Goal: Information Seeking & Learning: Learn about a topic

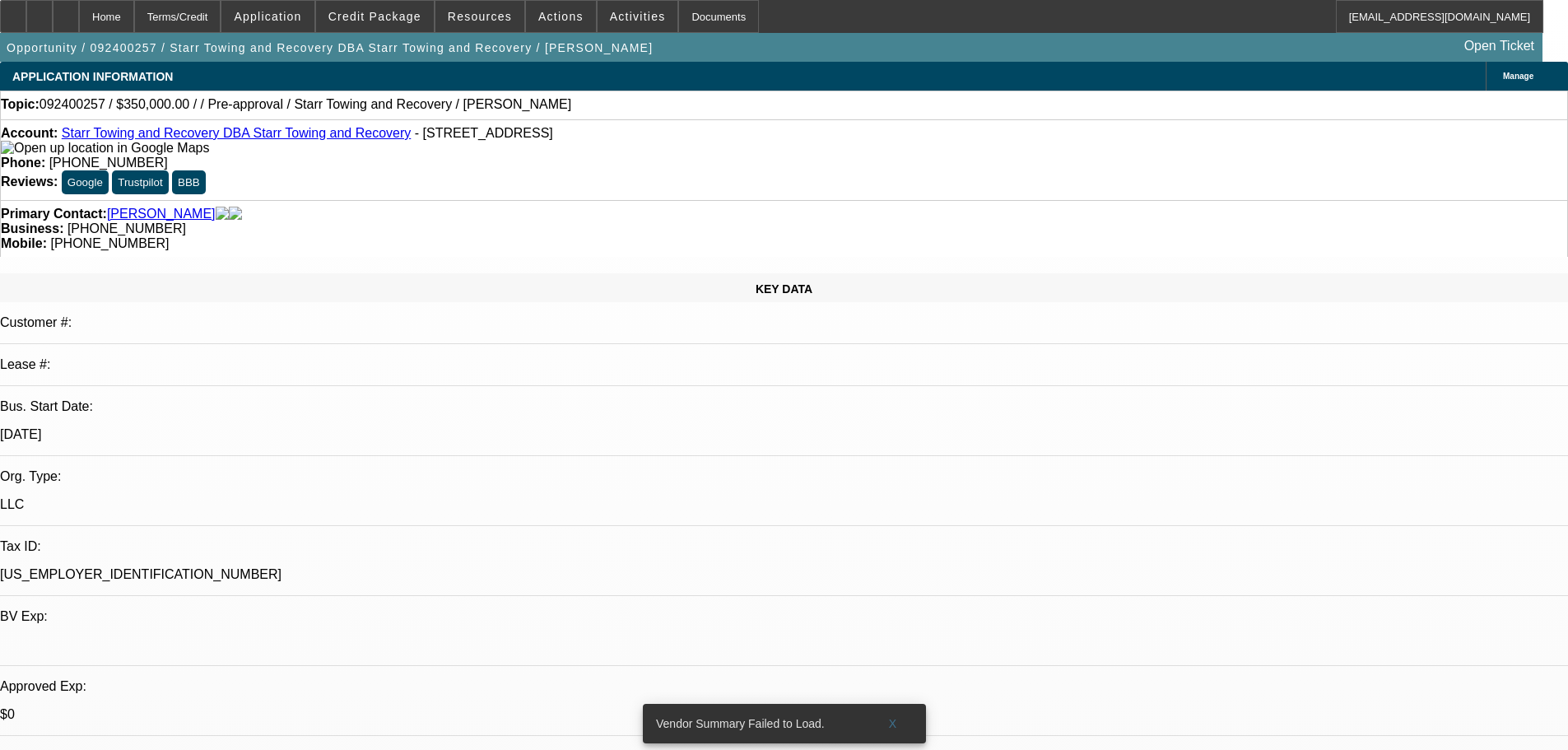
select select "0"
select select "2"
select select "0.1"
select select "4"
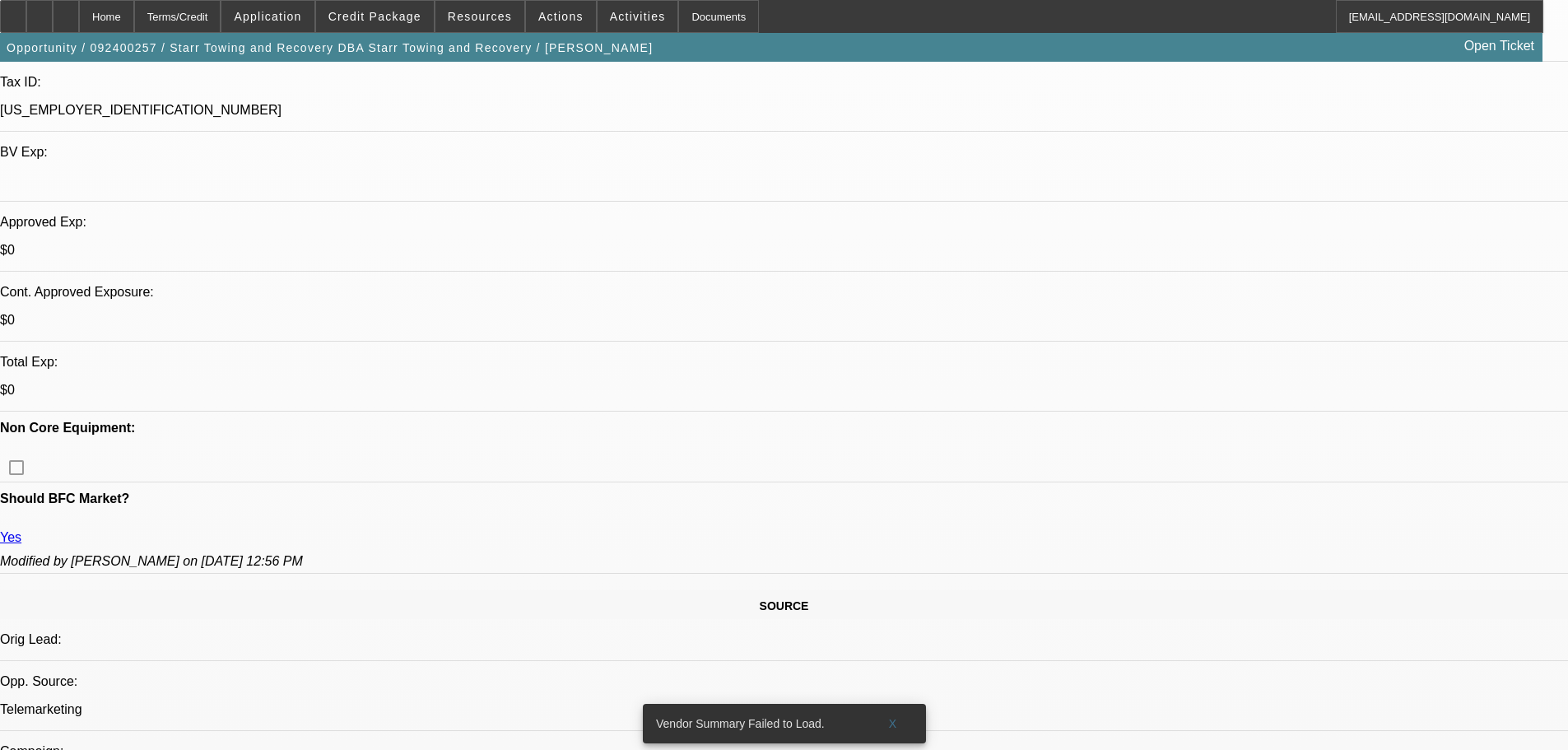
drag, startPoint x: 772, startPoint y: 321, endPoint x: 839, endPoint y: 514, distance: 204.3
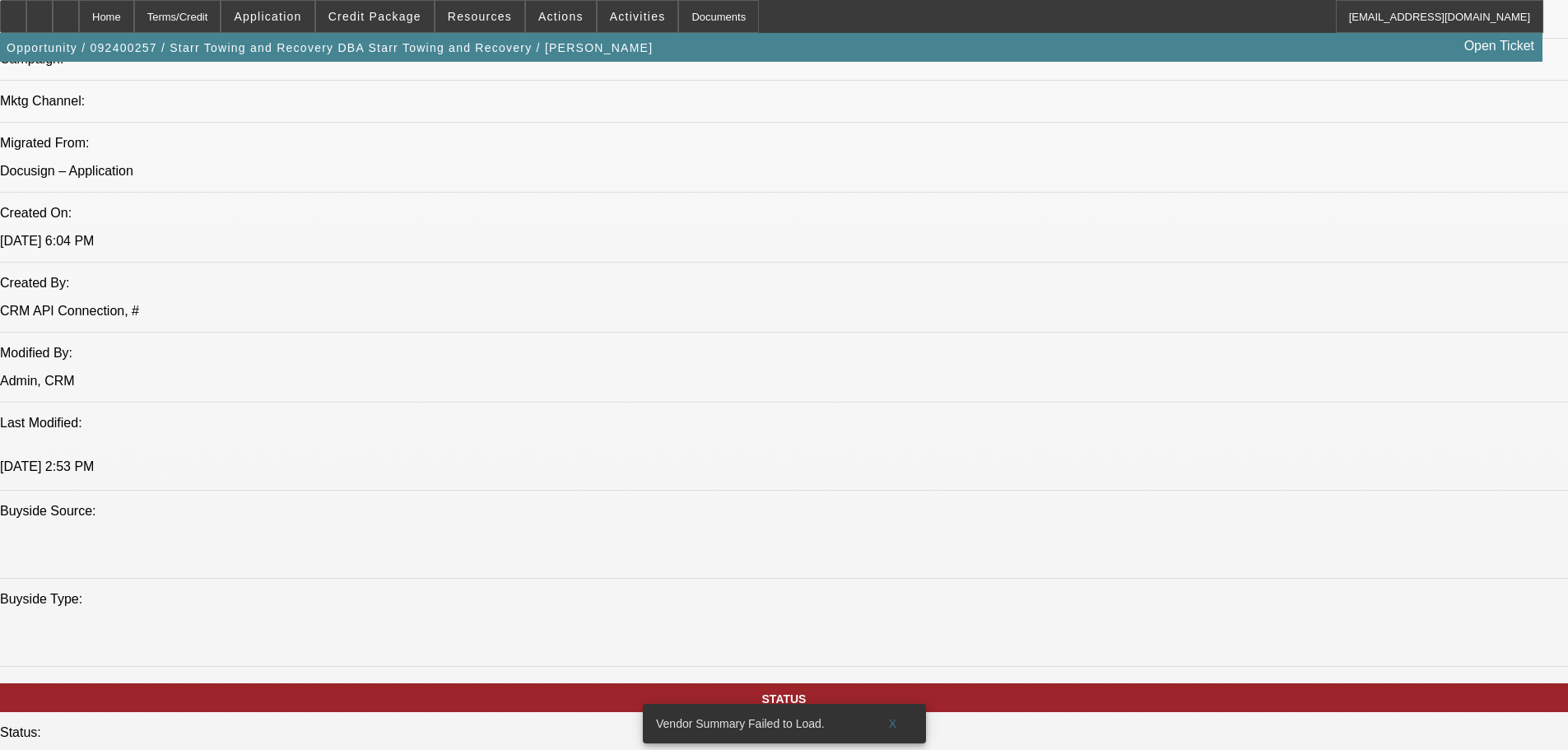
scroll to position [1712, 0]
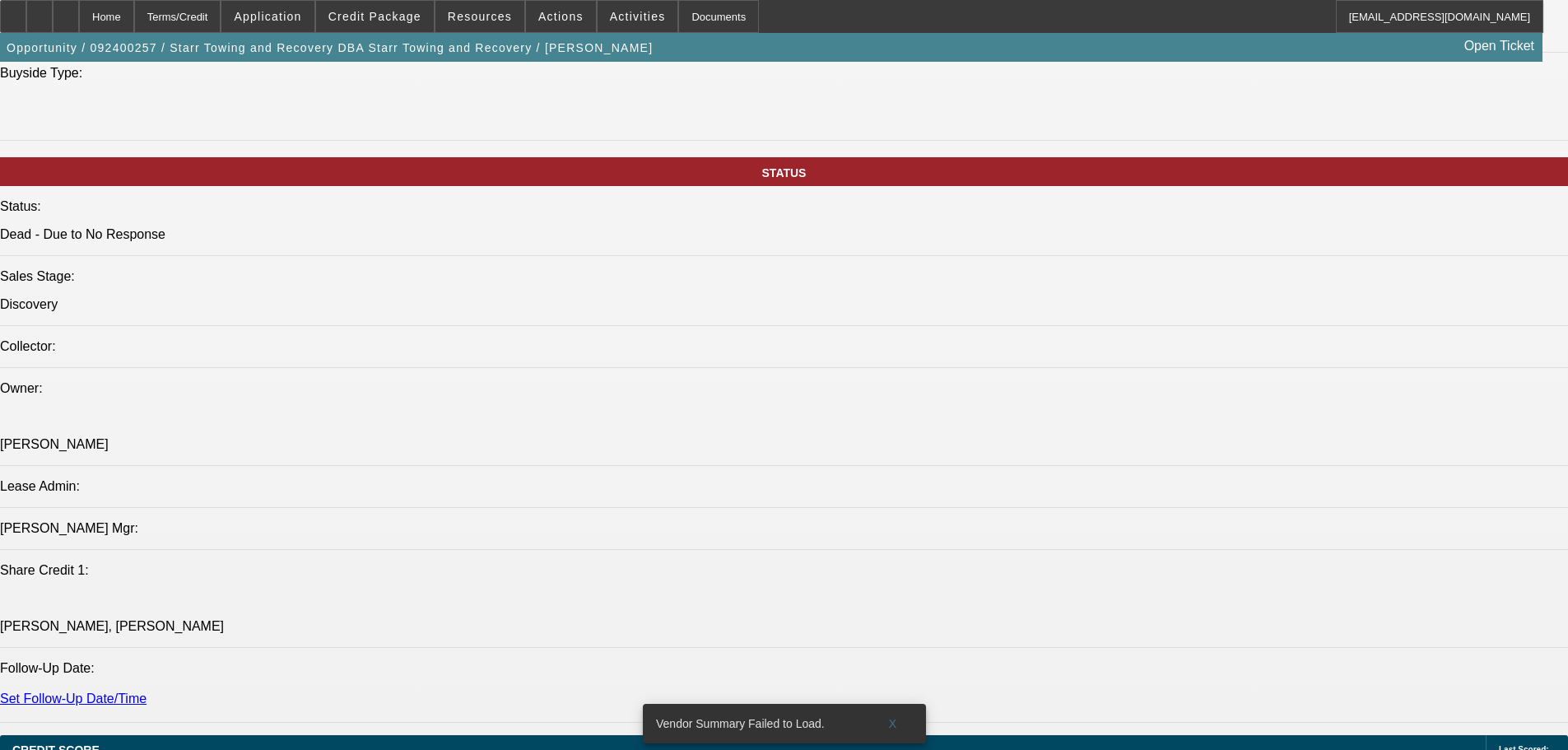
drag, startPoint x: 749, startPoint y: 435, endPoint x: 765, endPoint y: 552, distance: 118.1
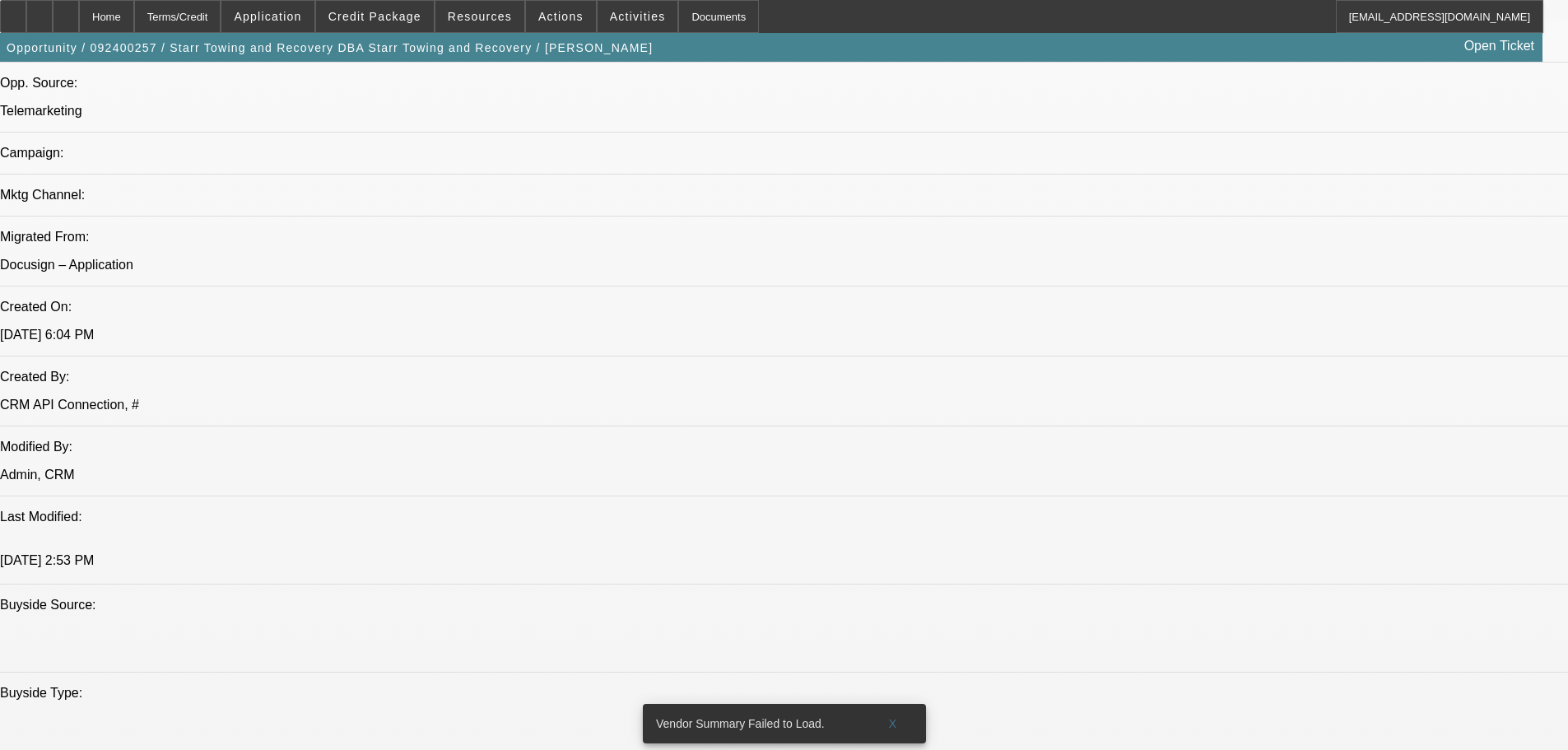
scroll to position [0, 0]
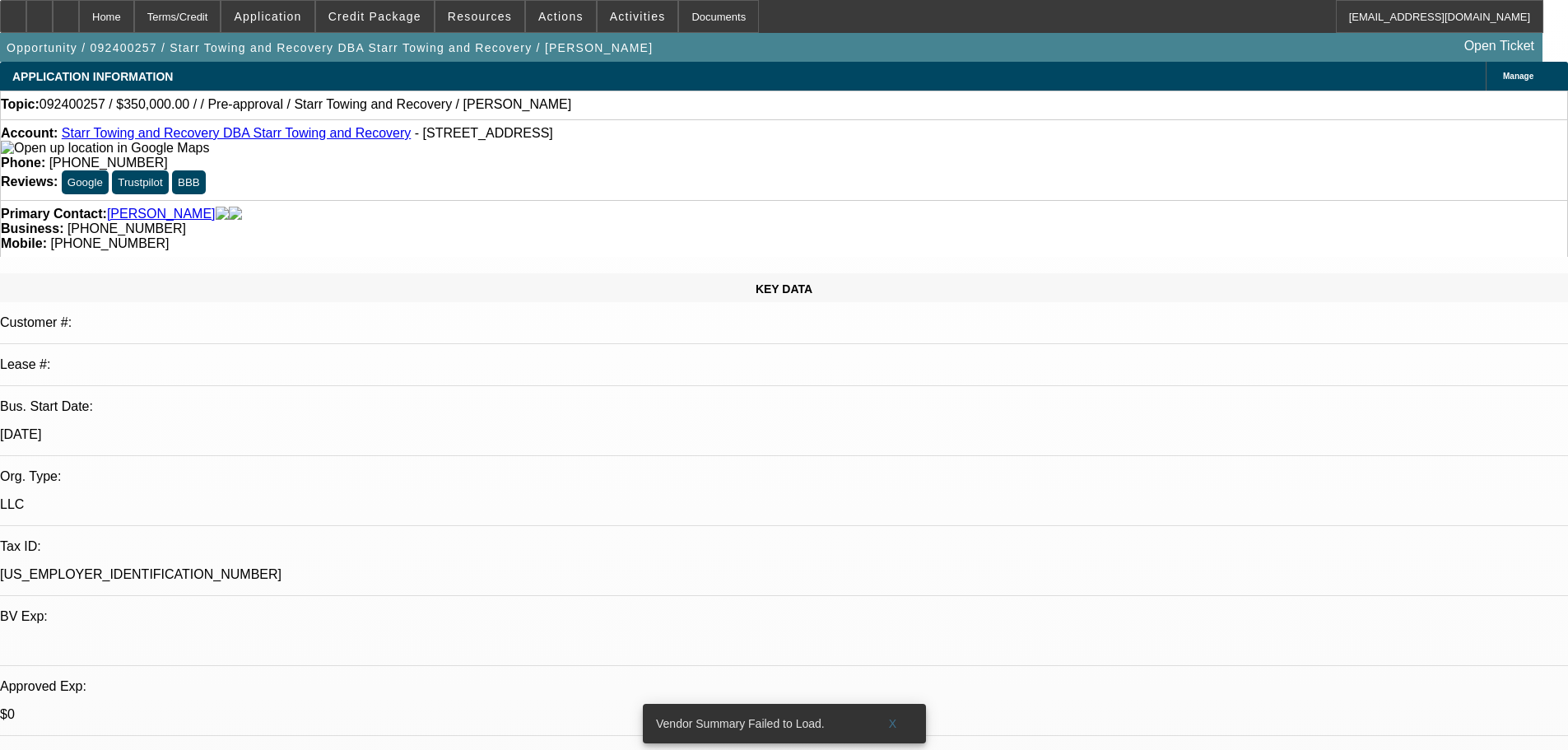
drag, startPoint x: 613, startPoint y: 301, endPoint x: 609, endPoint y: 157, distance: 144.1
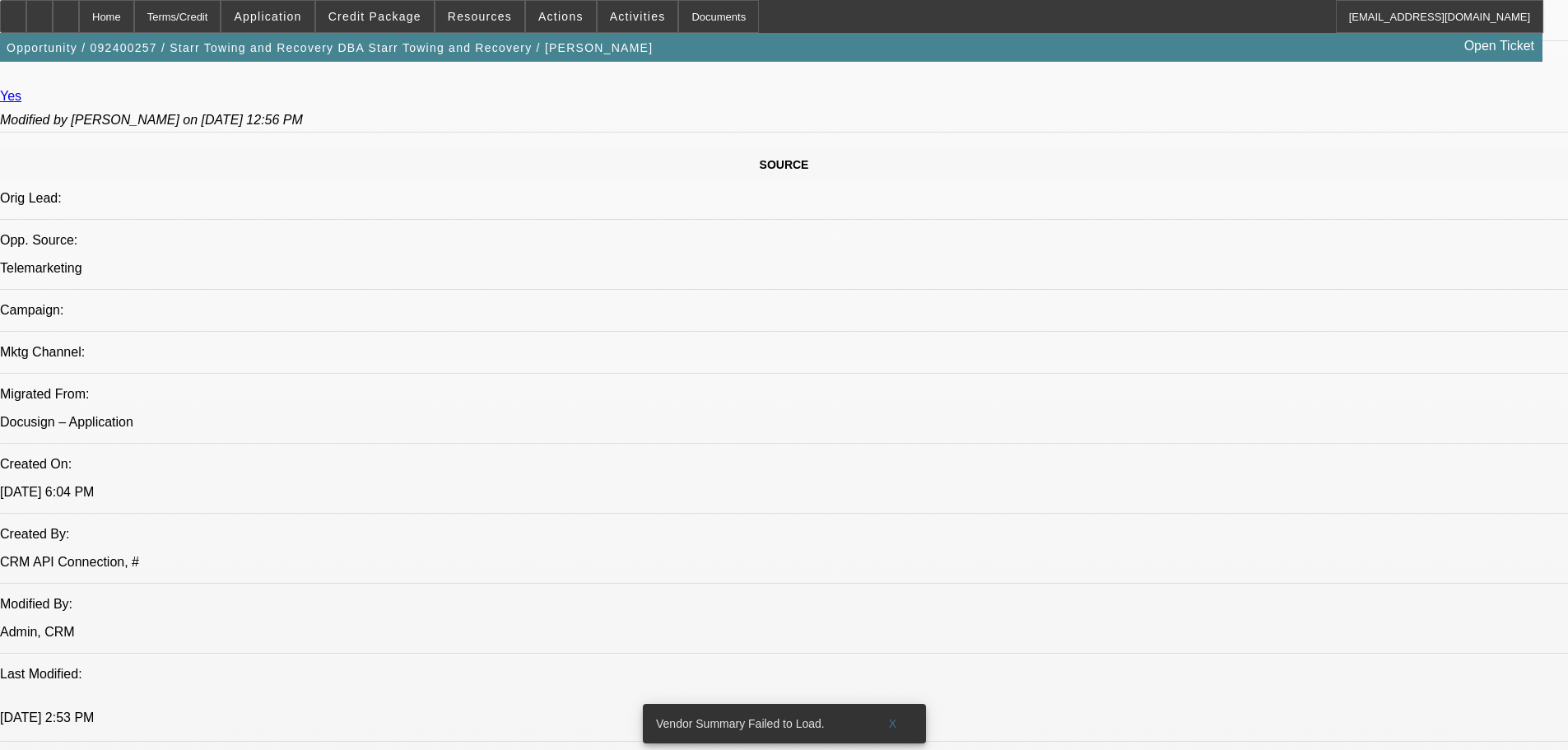
scroll to position [530, 0]
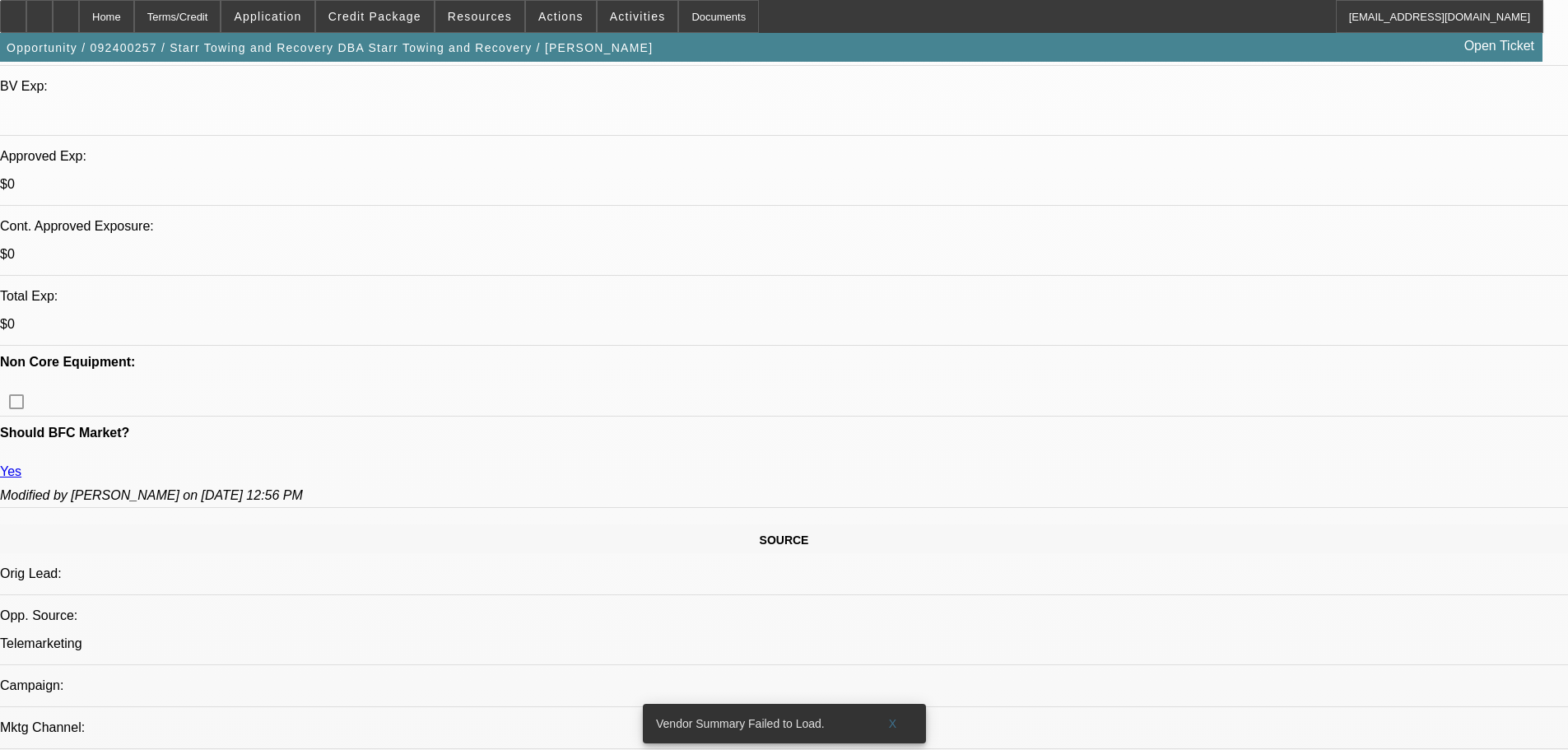
drag, startPoint x: 684, startPoint y: 551, endPoint x: 586, endPoint y: 301, distance: 268.5
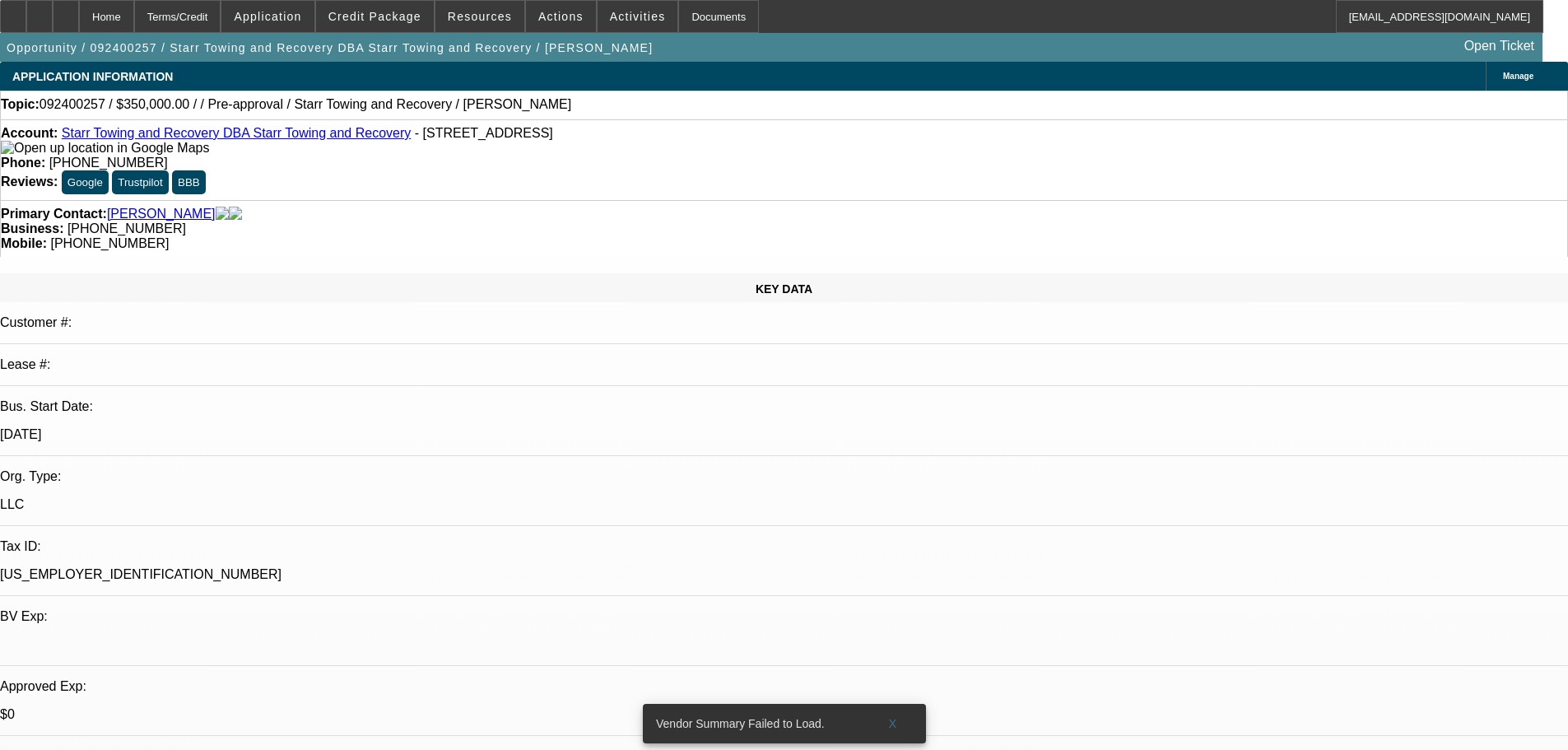
drag, startPoint x: 1242, startPoint y: 232, endPoint x: 1249, endPoint y: 155, distance: 77.3
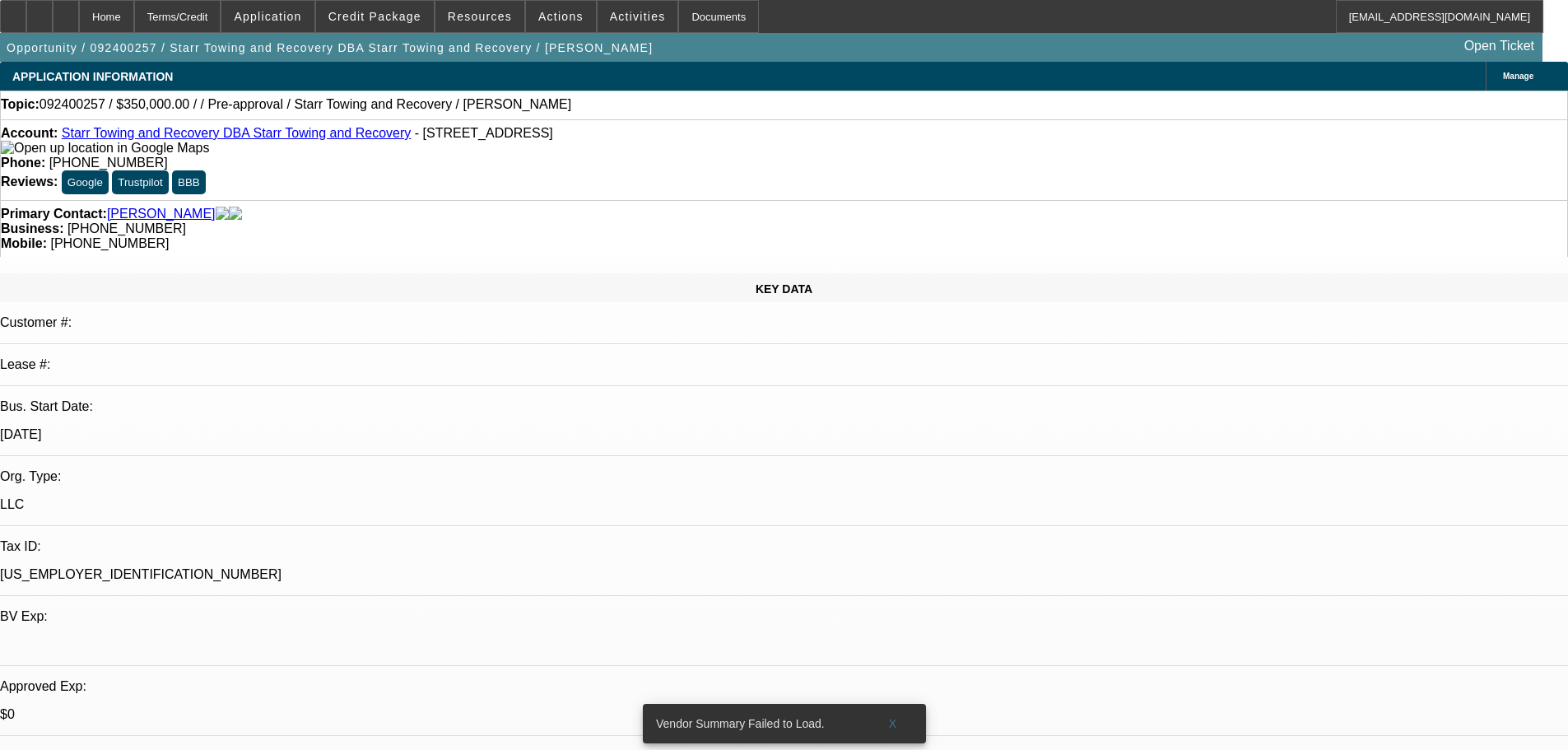
drag, startPoint x: 1155, startPoint y: 95, endPoint x: 1112, endPoint y: 97, distance: 43.0
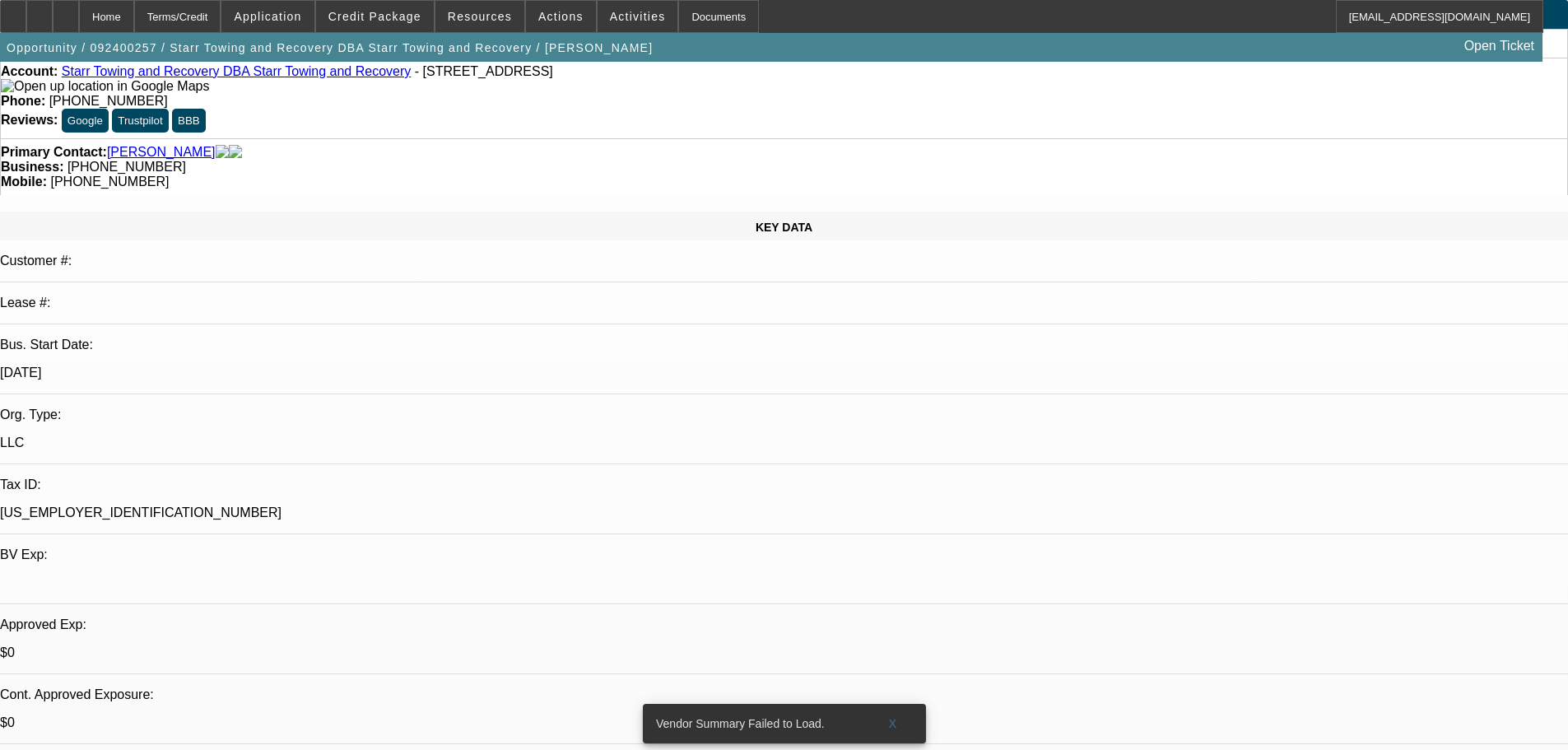
drag, startPoint x: 503, startPoint y: 387, endPoint x: 506, endPoint y: 483, distance: 96.0
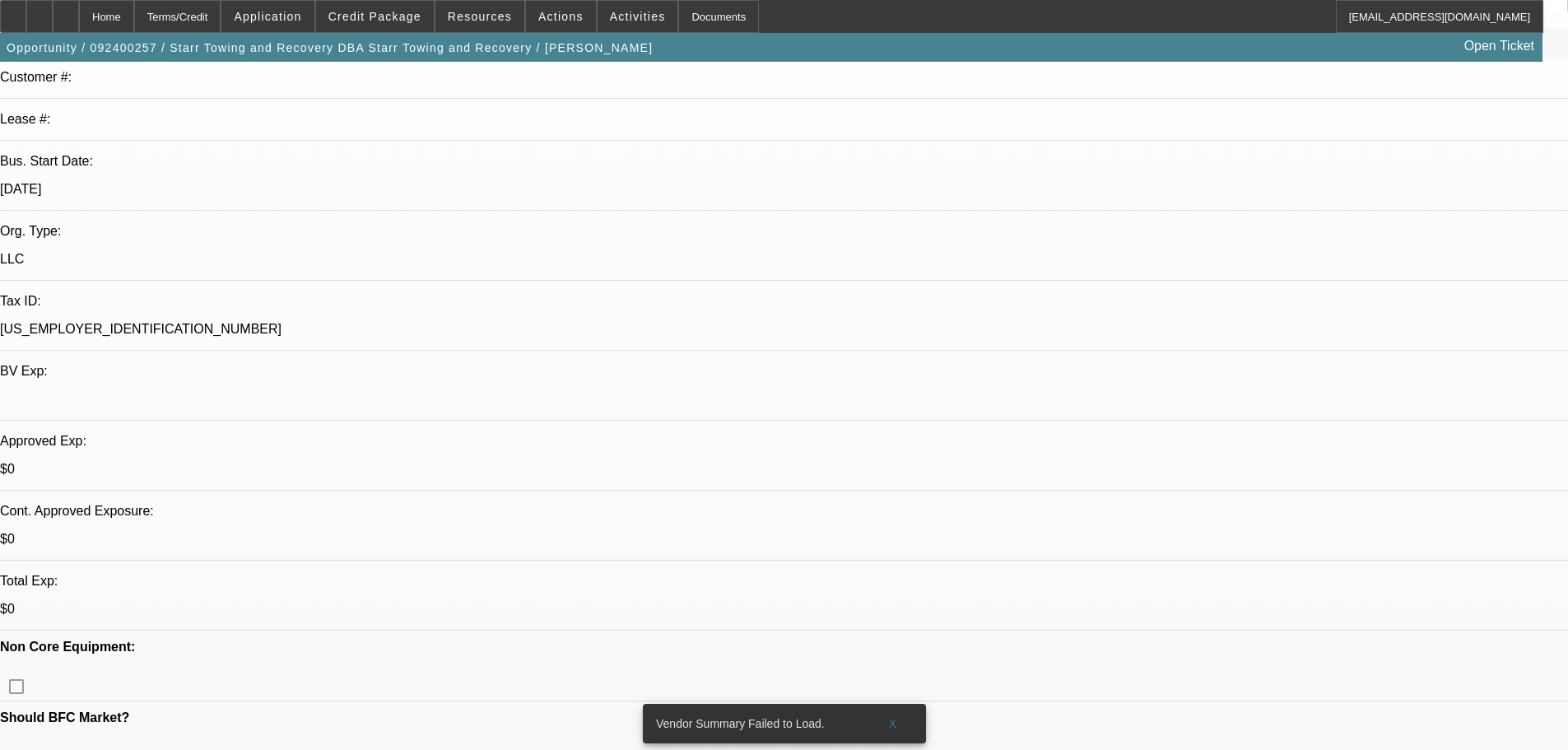
scroll to position [410, 0]
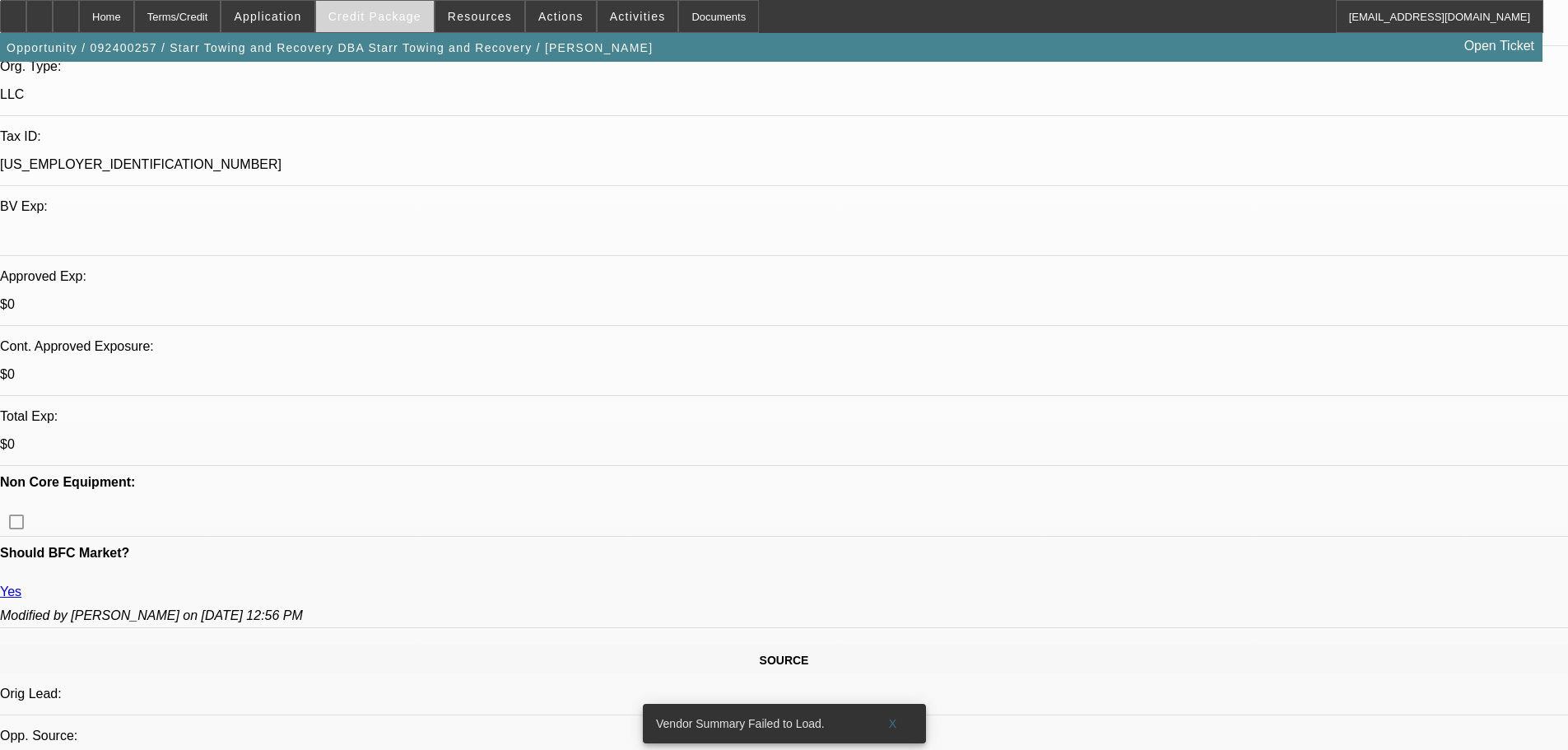
click at [388, 17] on span "Credit Package" at bounding box center [375, 16] width 93 height 13
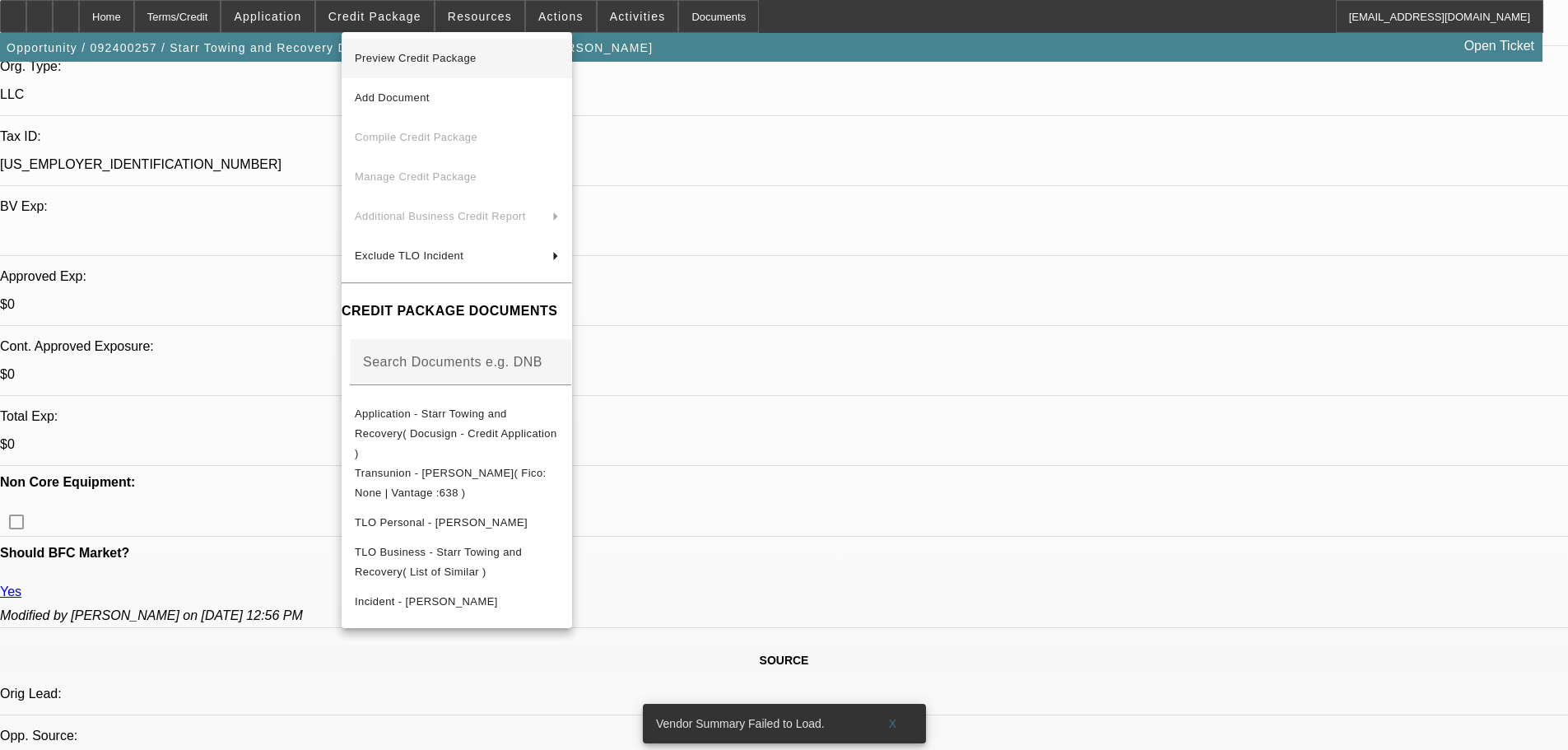
click at [544, 58] on span "Preview Credit Package" at bounding box center [456, 58] width 205 height 20
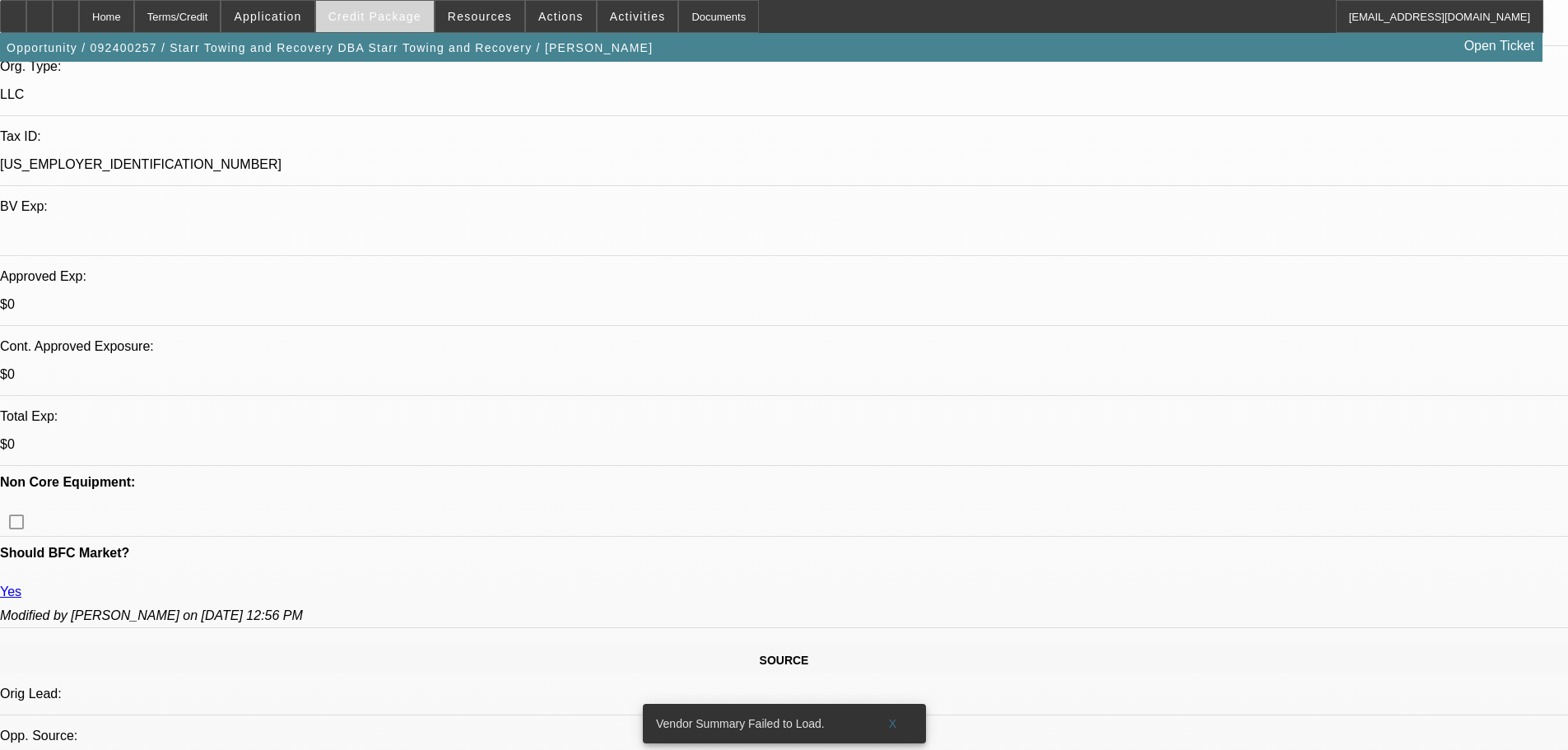
click at [396, 18] on span "Credit Package" at bounding box center [375, 16] width 93 height 13
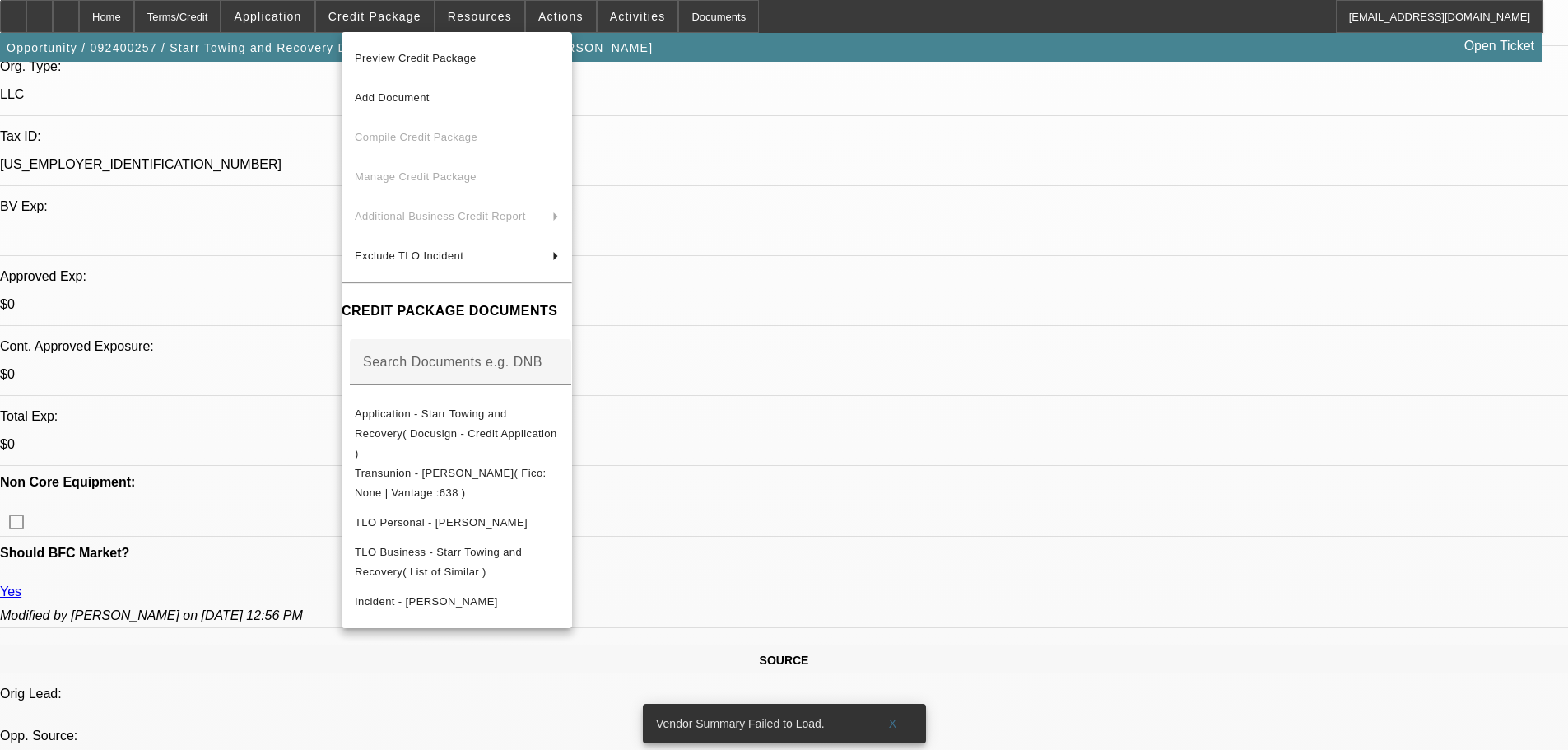
click at [919, 504] on div at bounding box center [784, 375] width 1568 height 750
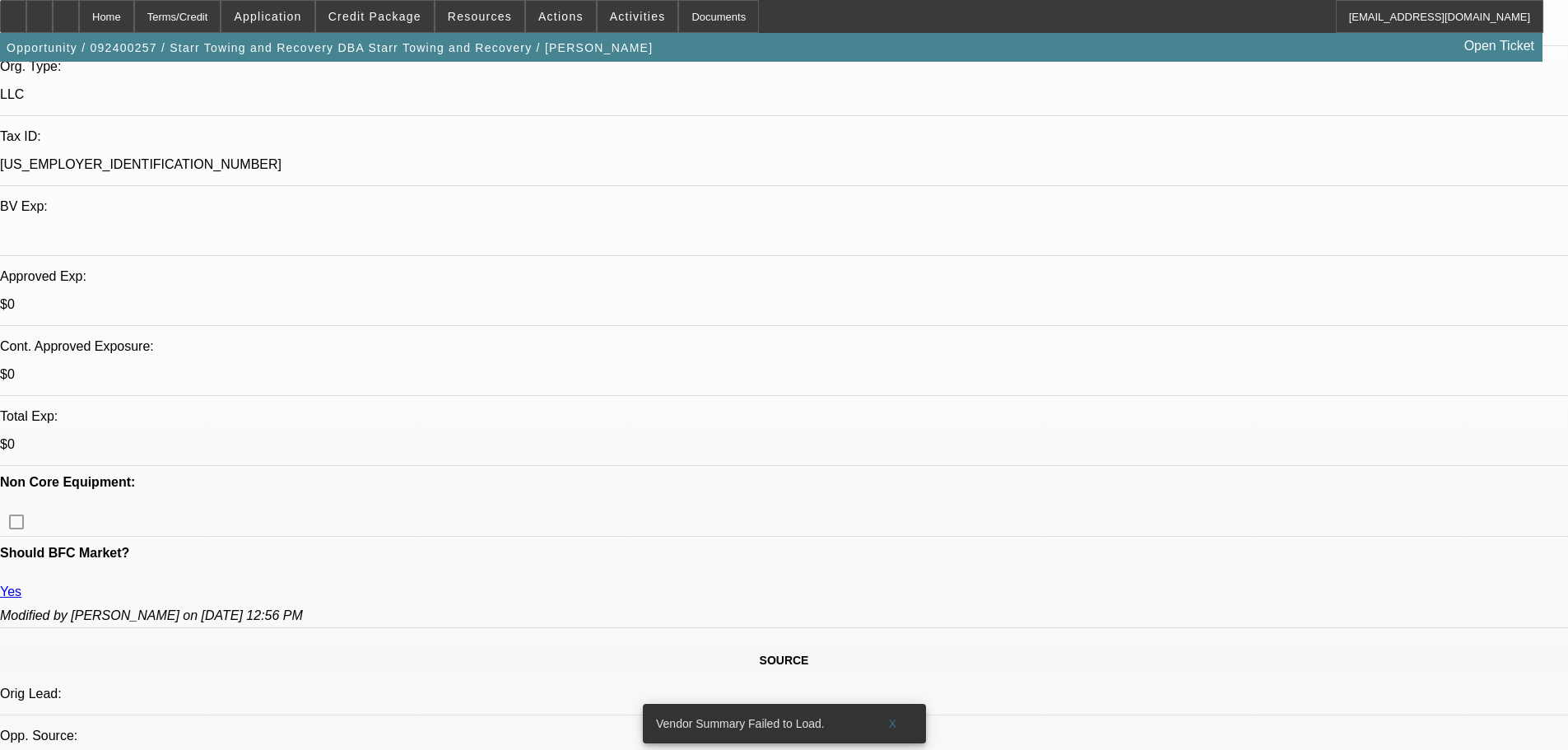
drag, startPoint x: 1281, startPoint y: 165, endPoint x: 1283, endPoint y: 135, distance: 30.1
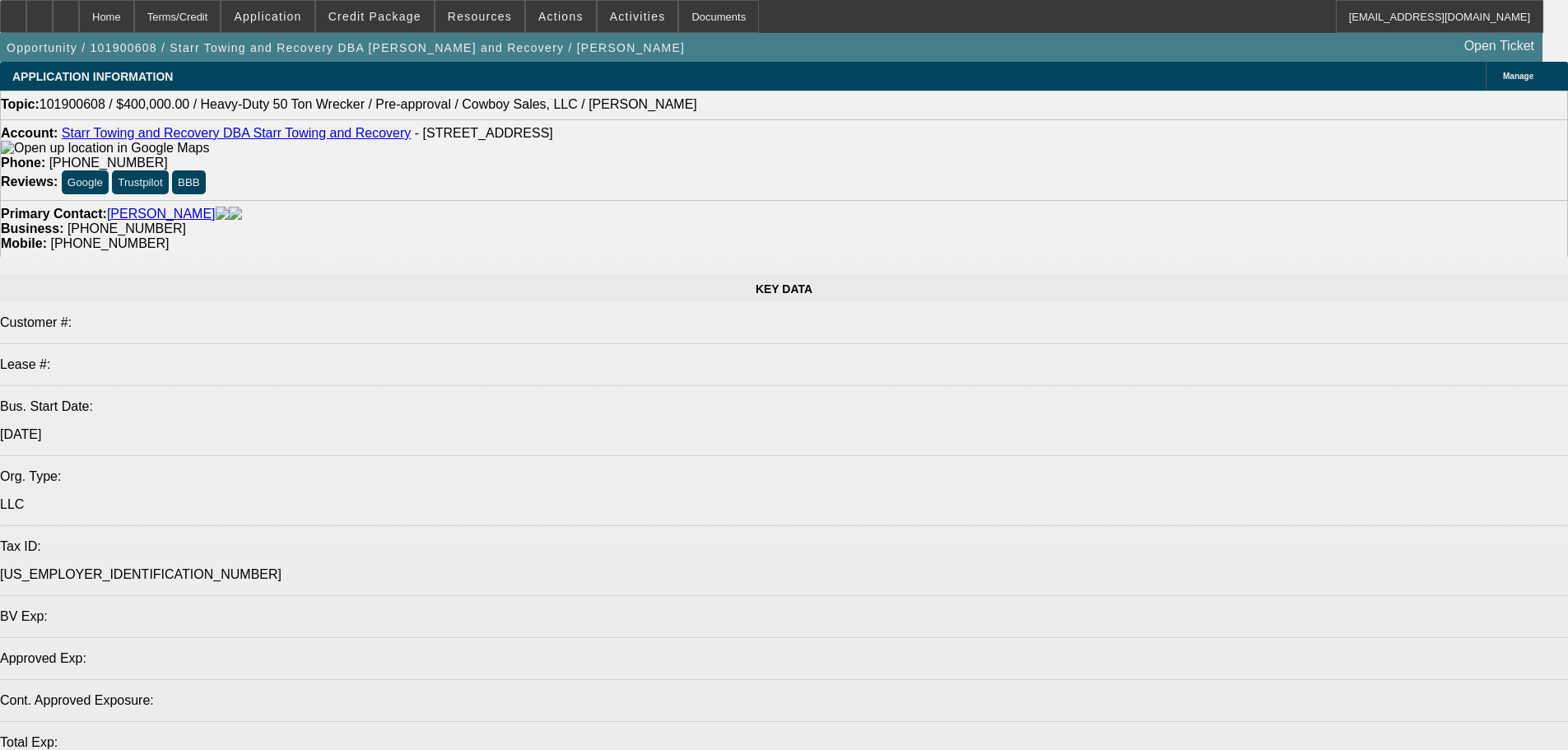
select select "0"
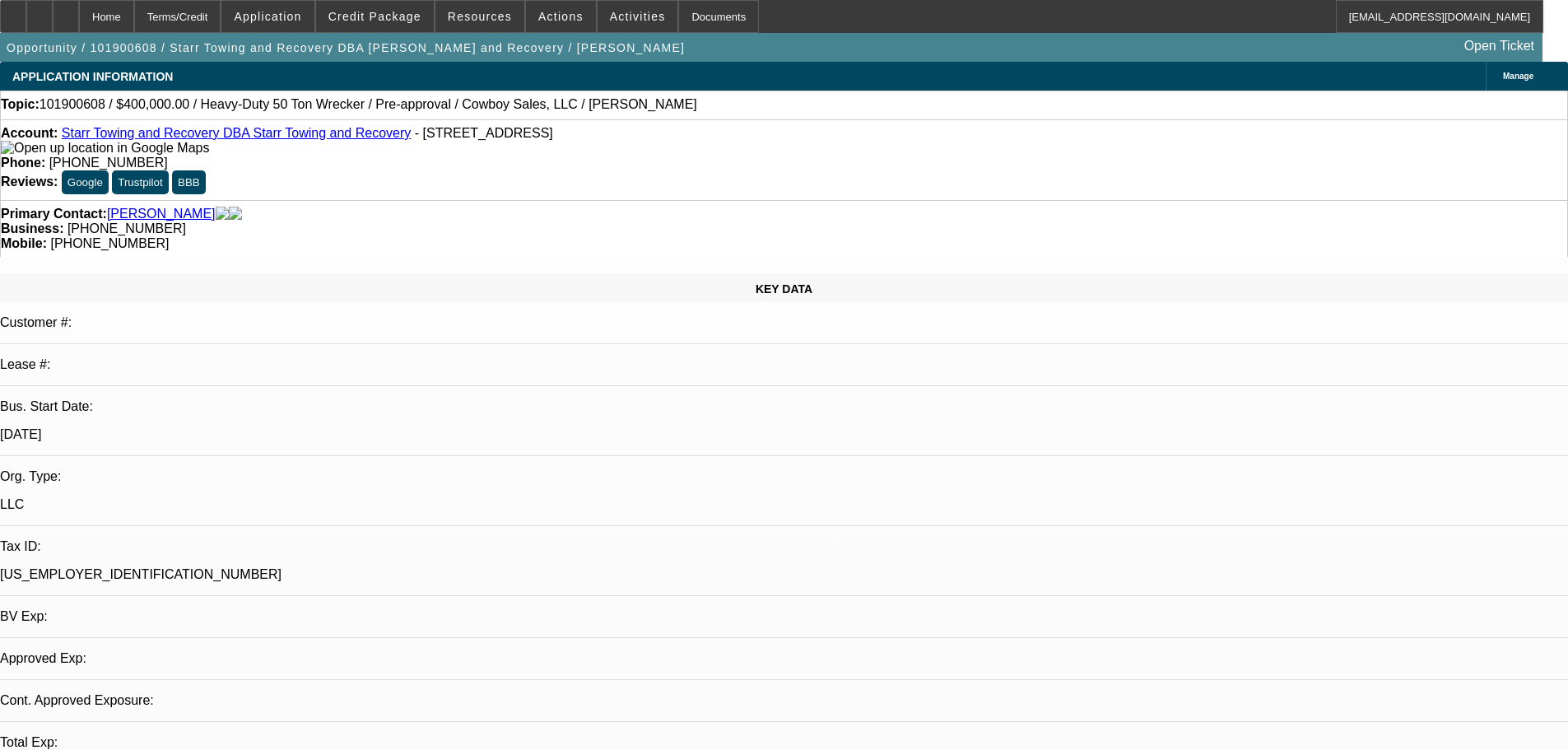
select select "2"
select select "0.1"
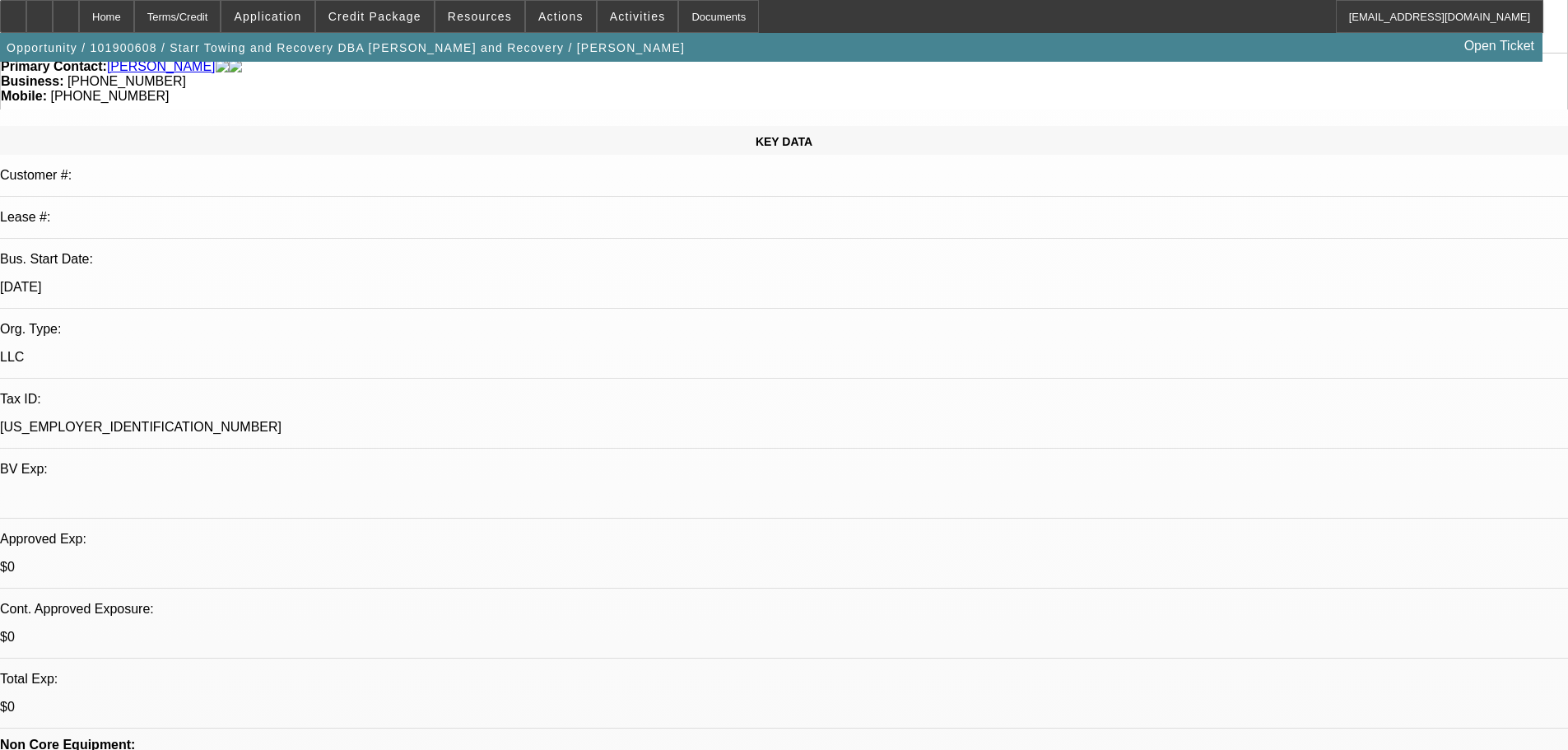
drag, startPoint x: 628, startPoint y: 601, endPoint x: 608, endPoint y: 550, distance: 54.8
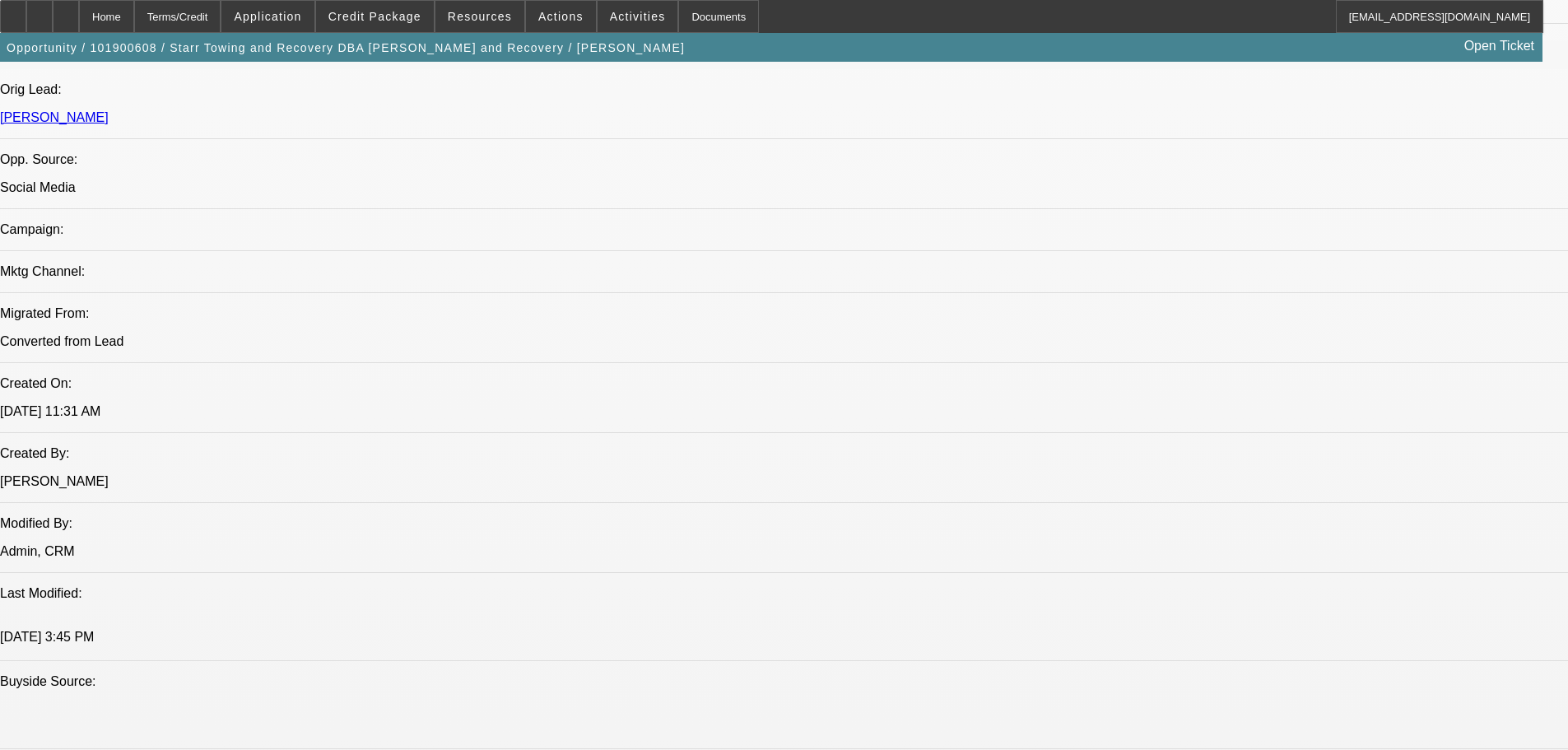
scroll to position [2593, 0]
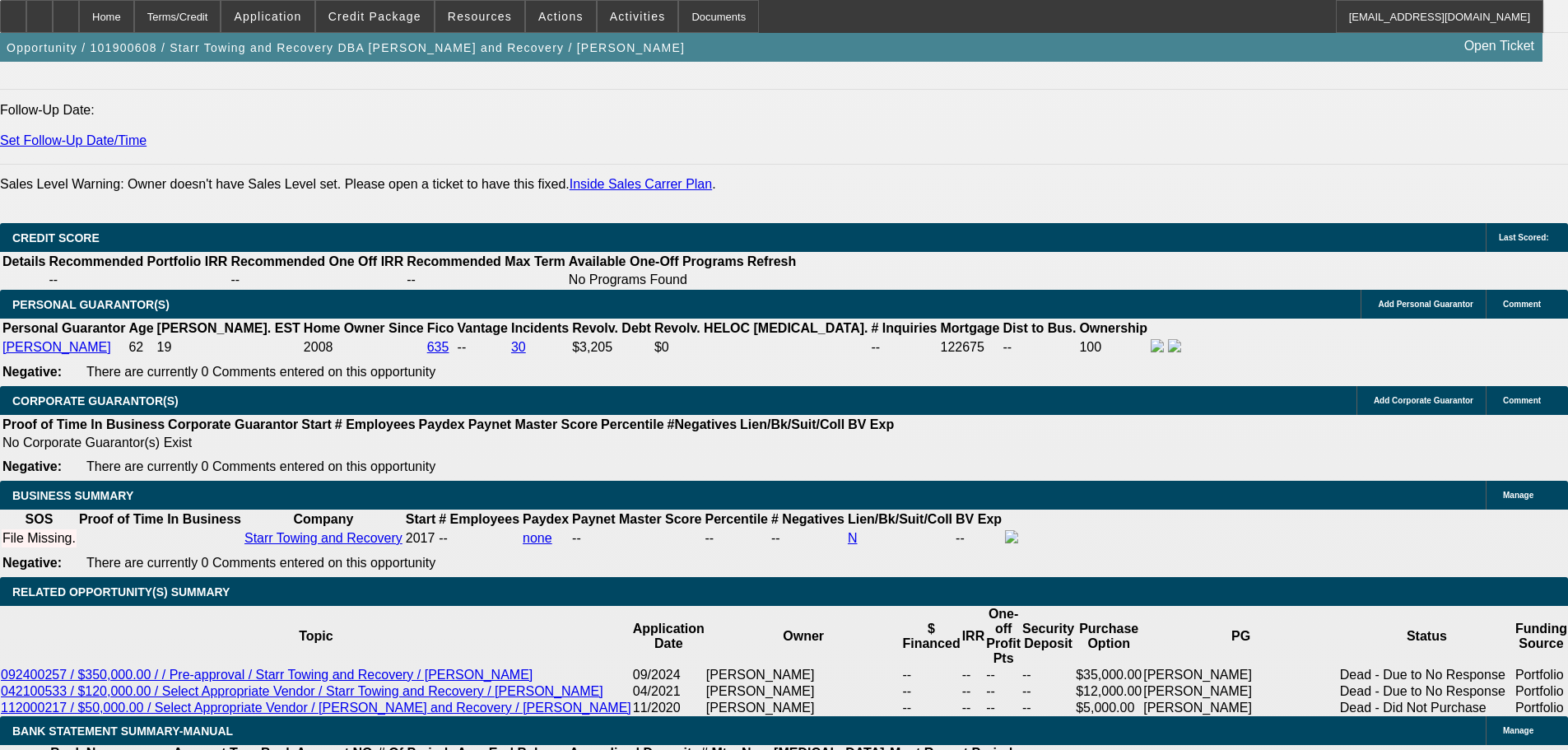
drag, startPoint x: 696, startPoint y: 553, endPoint x: 685, endPoint y: 662, distance: 109.6
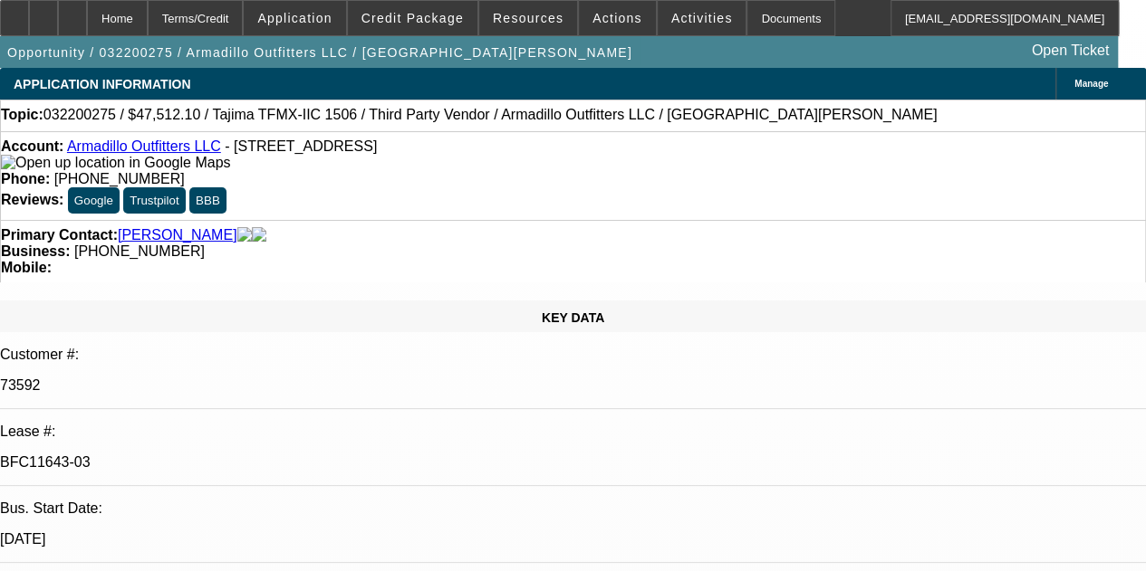
select select "0"
select select "2"
select select "0.1"
select select "4"
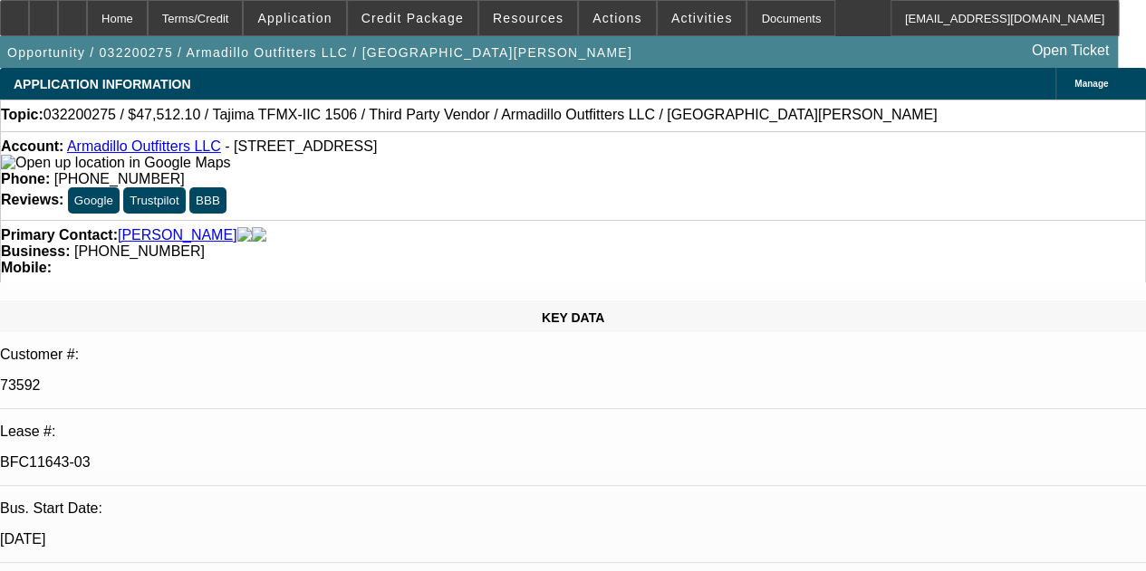
select select "0"
select select "2"
select select "0.1"
select select "4"
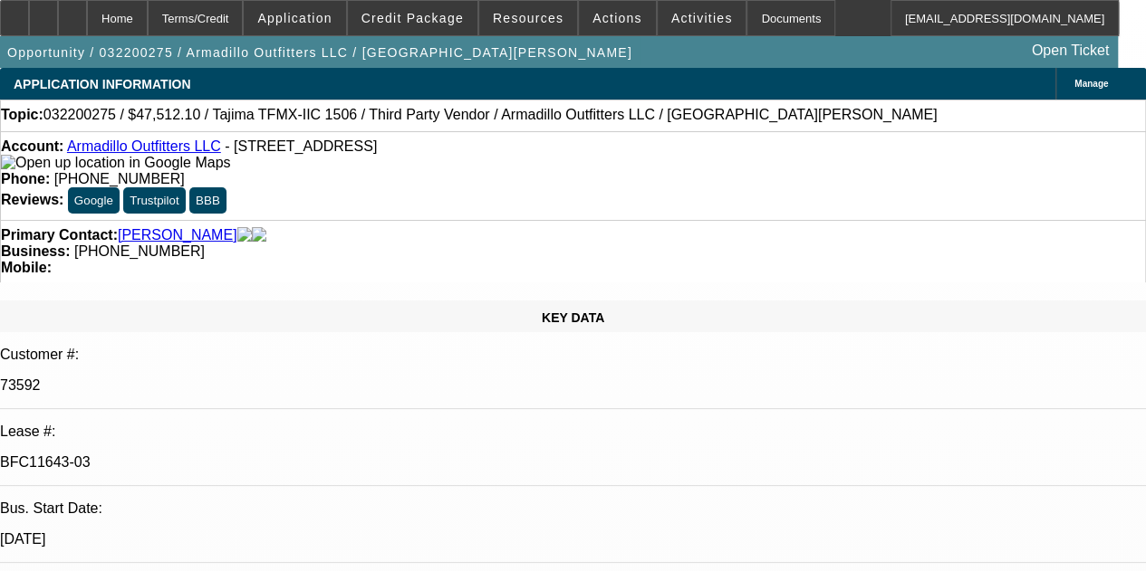
select select "0"
select select "2"
select select "0.1"
select select "4"
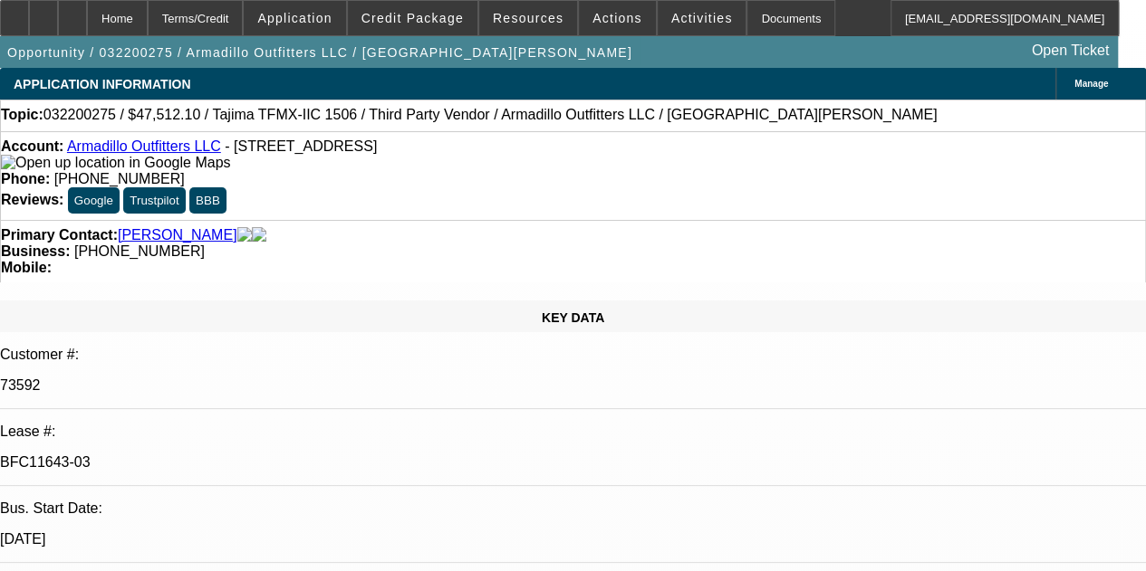
select select "0"
select select "2"
select select "0.1"
select select "4"
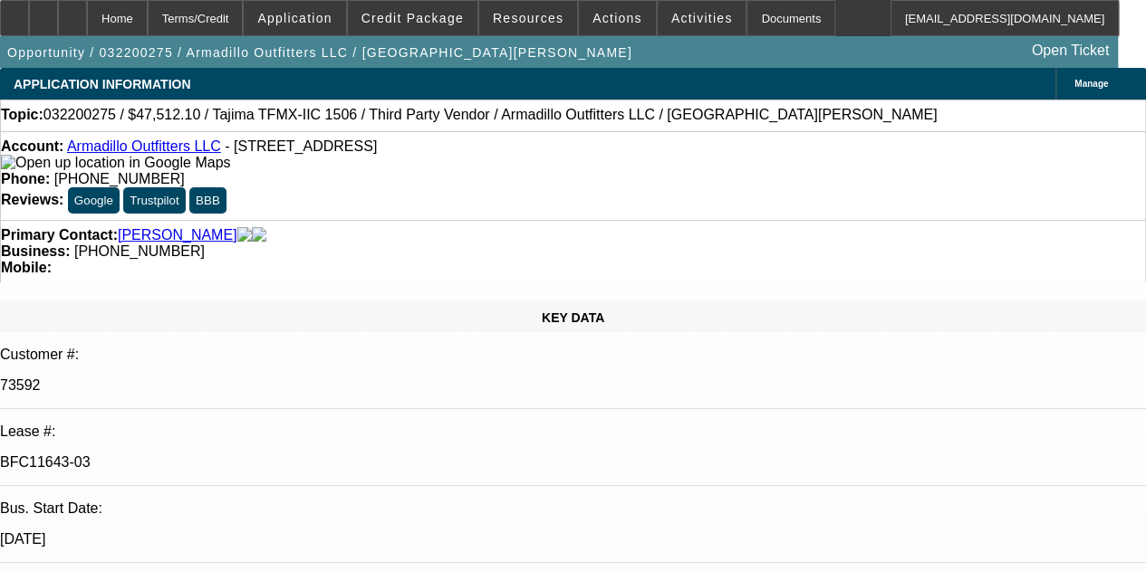
scroll to position [272, 0]
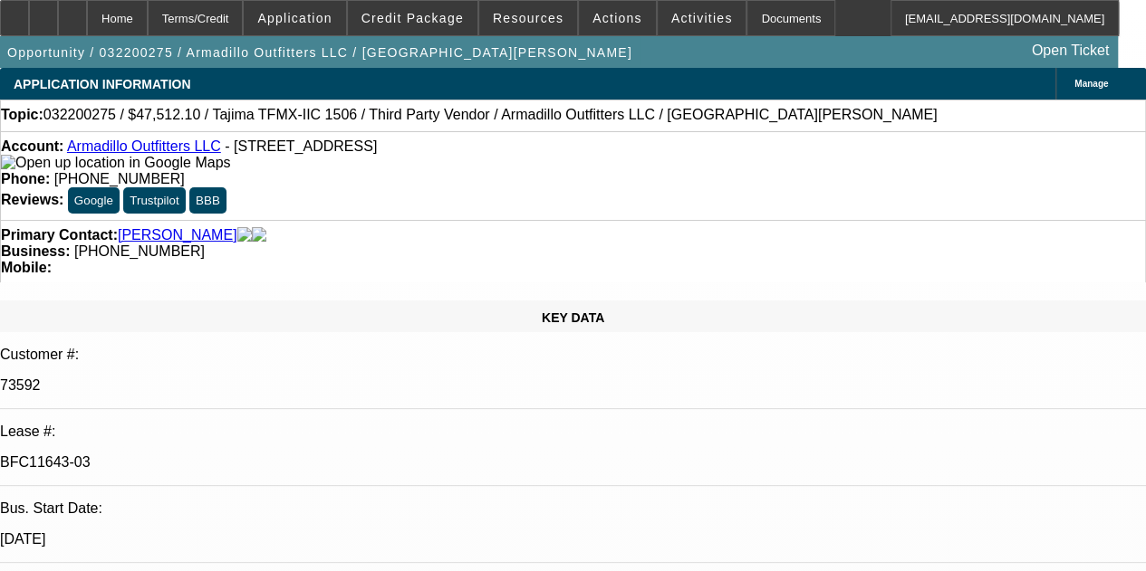
scroll to position [543, 0]
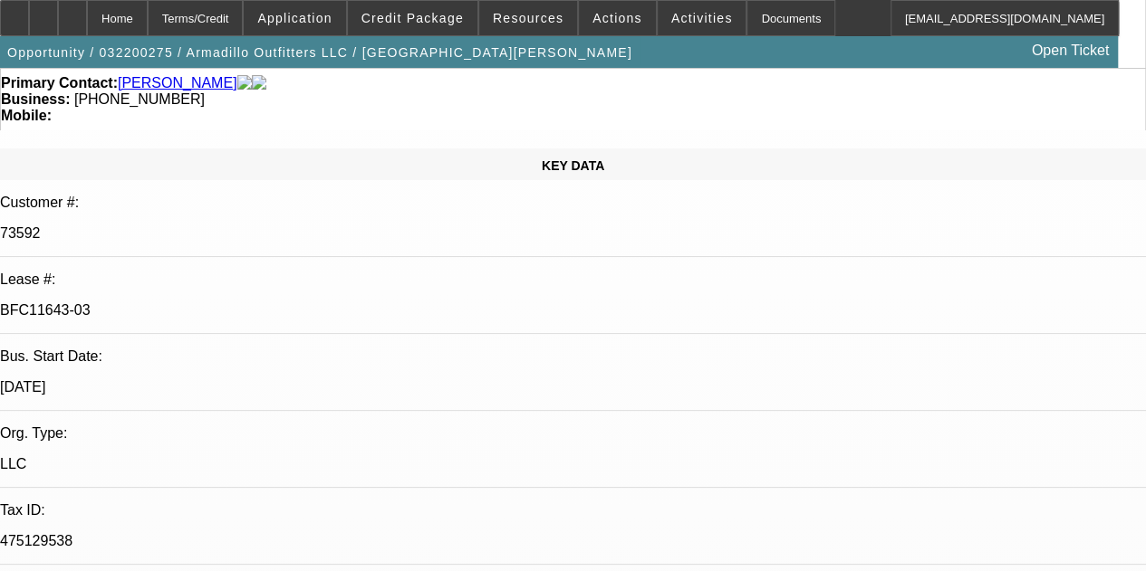
scroll to position [181, 0]
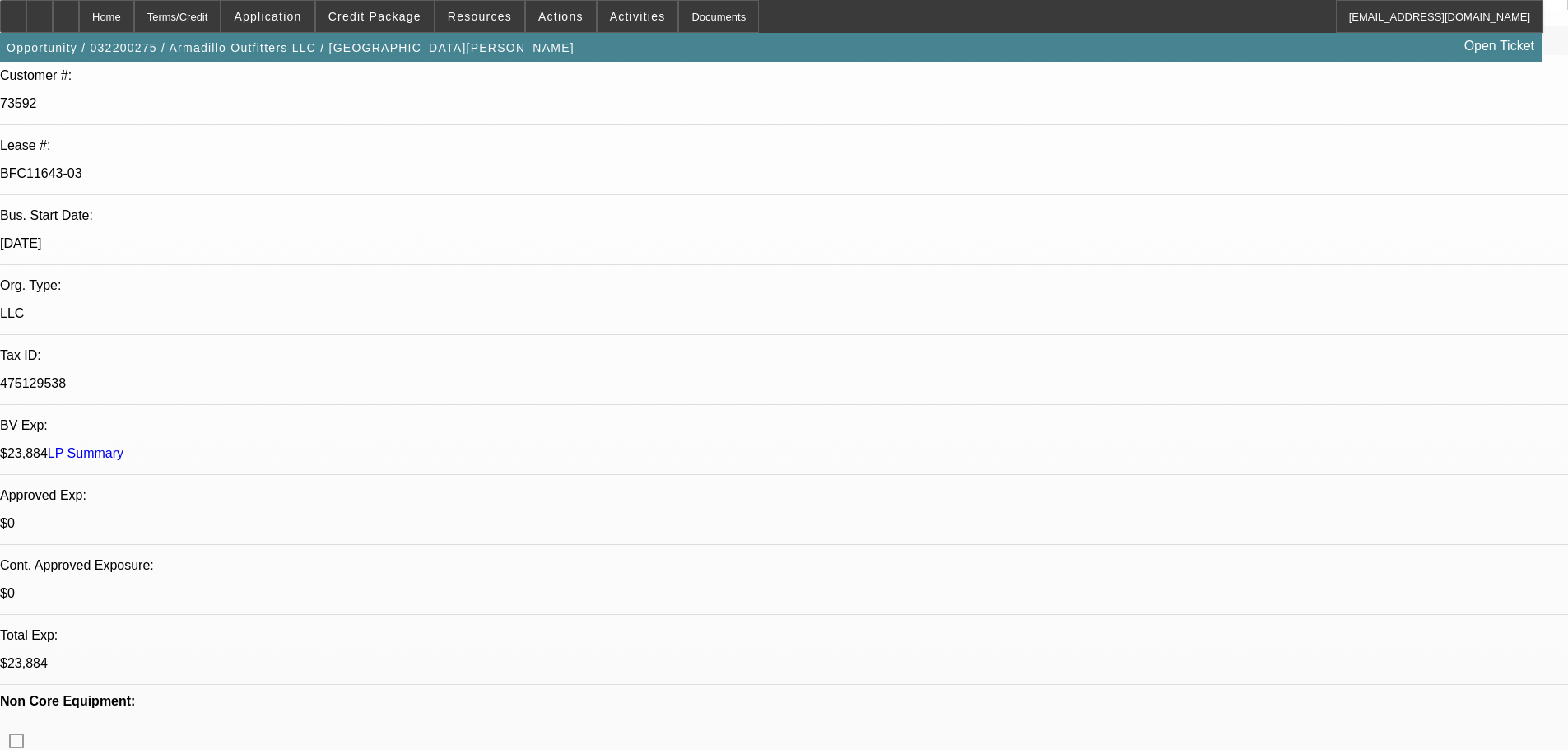
scroll to position [83, 0]
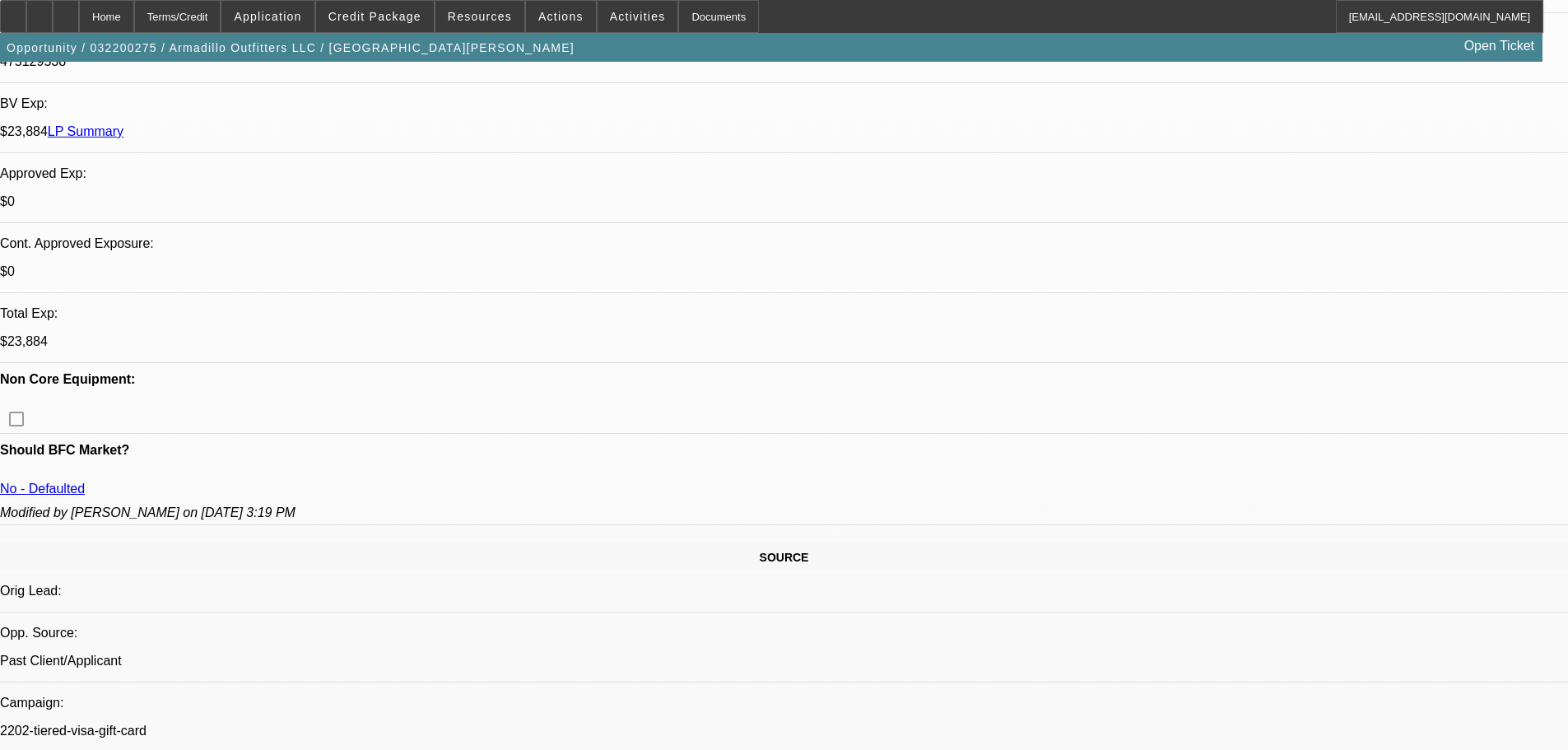
scroll to position [658, 0]
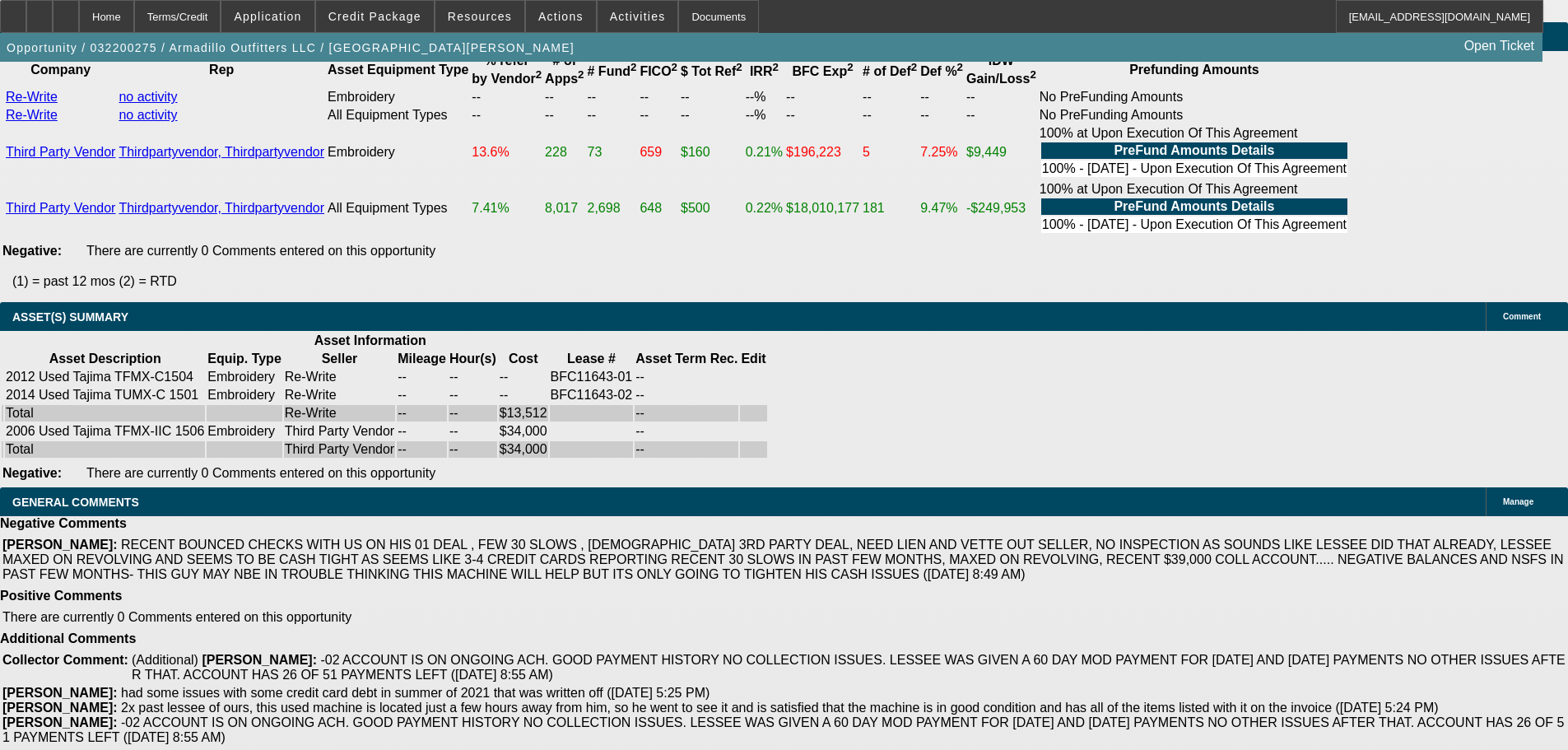
drag, startPoint x: 460, startPoint y: 548, endPoint x: 455, endPoint y: 753, distance: 205.1
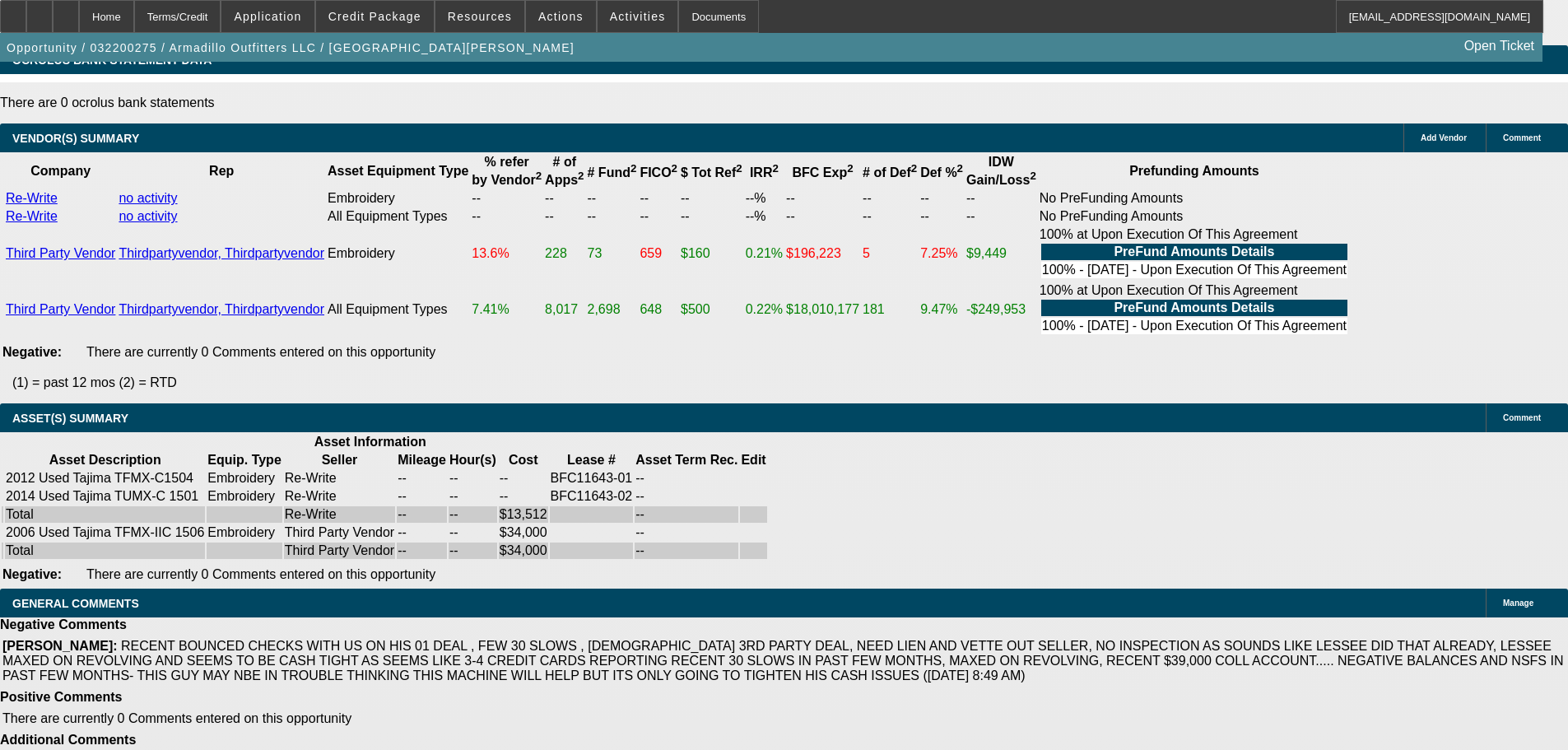
drag, startPoint x: 581, startPoint y: 645, endPoint x: 591, endPoint y: 441, distance: 204.2
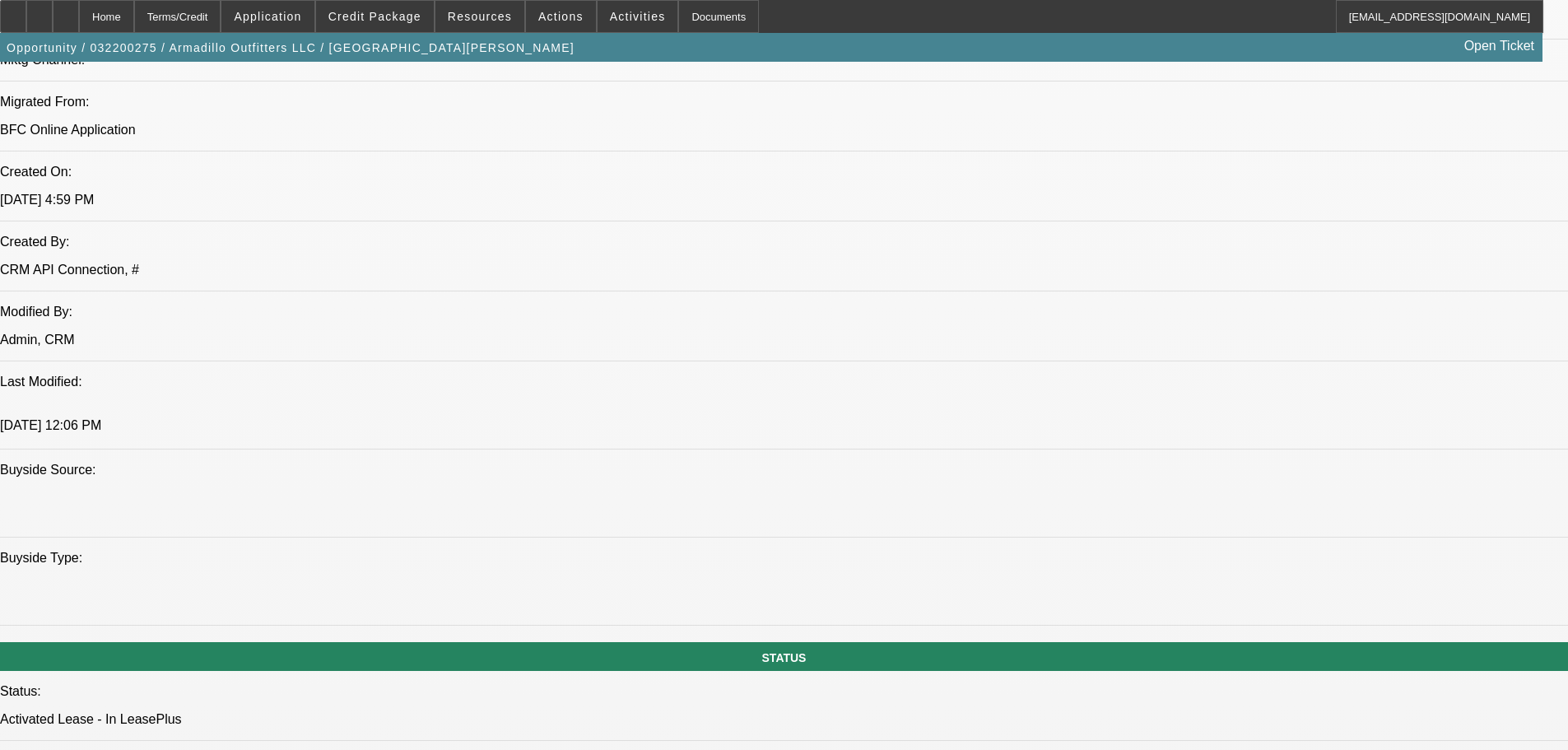
scroll to position [1165, 0]
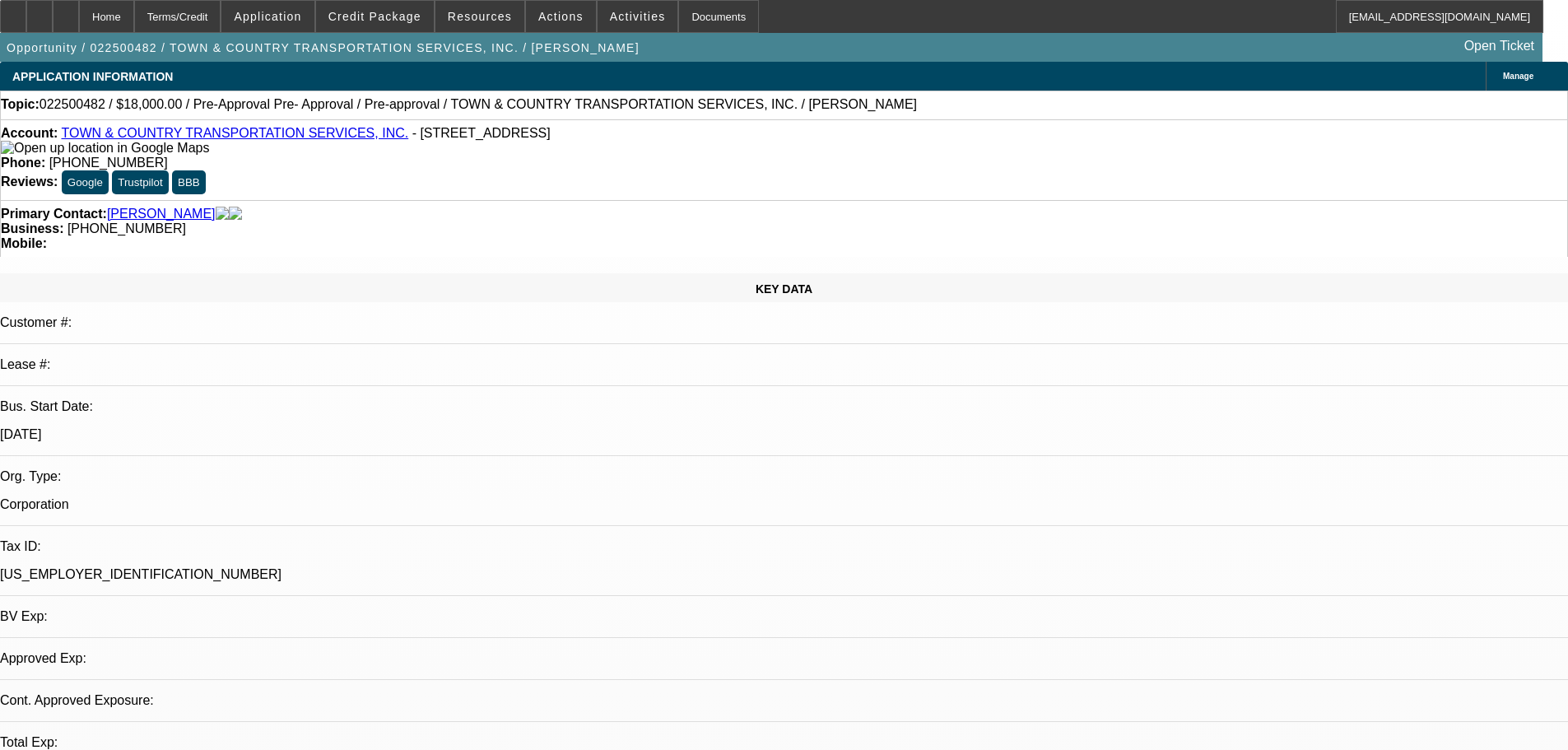
select select "0"
select select "0.1"
select select "4"
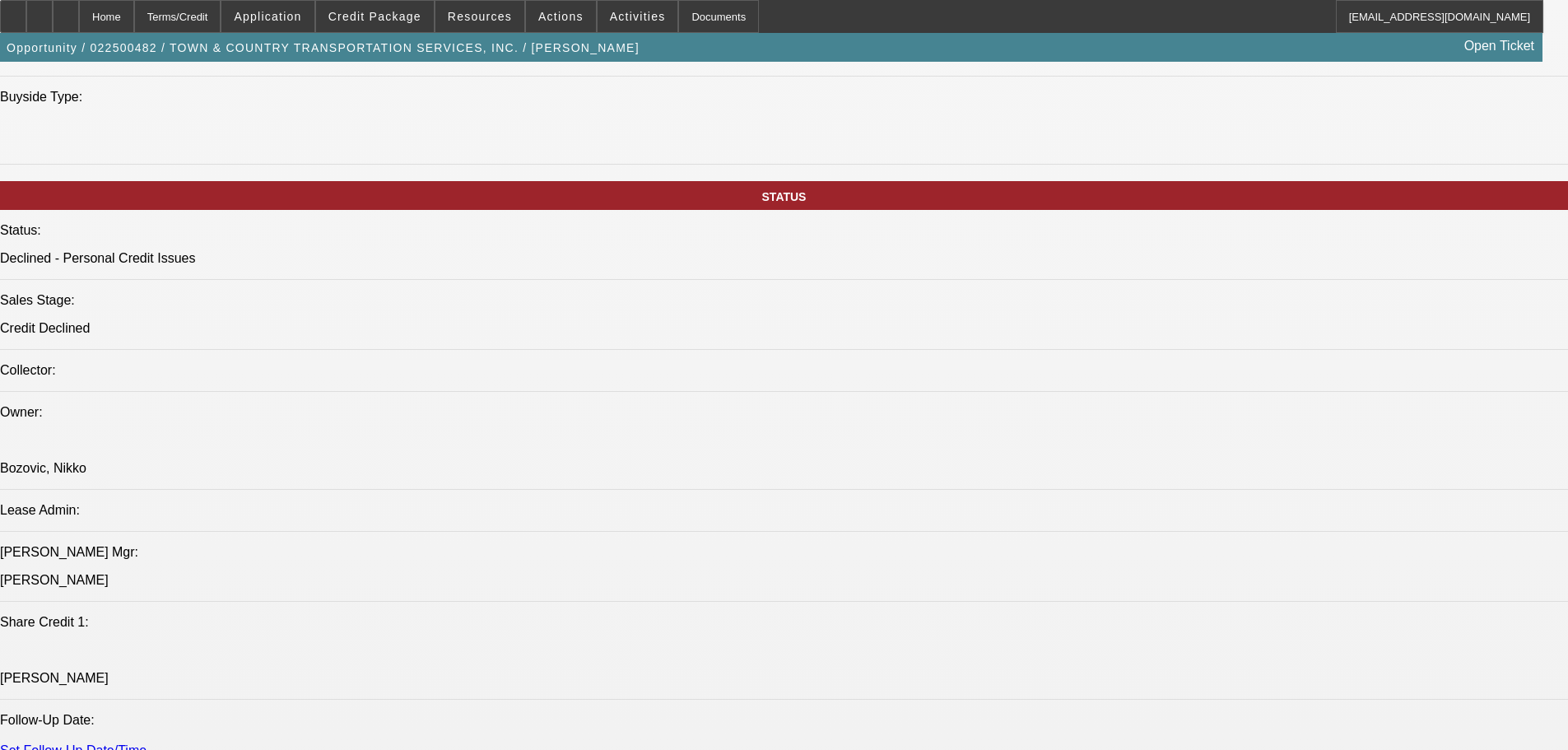
scroll to position [513, 0]
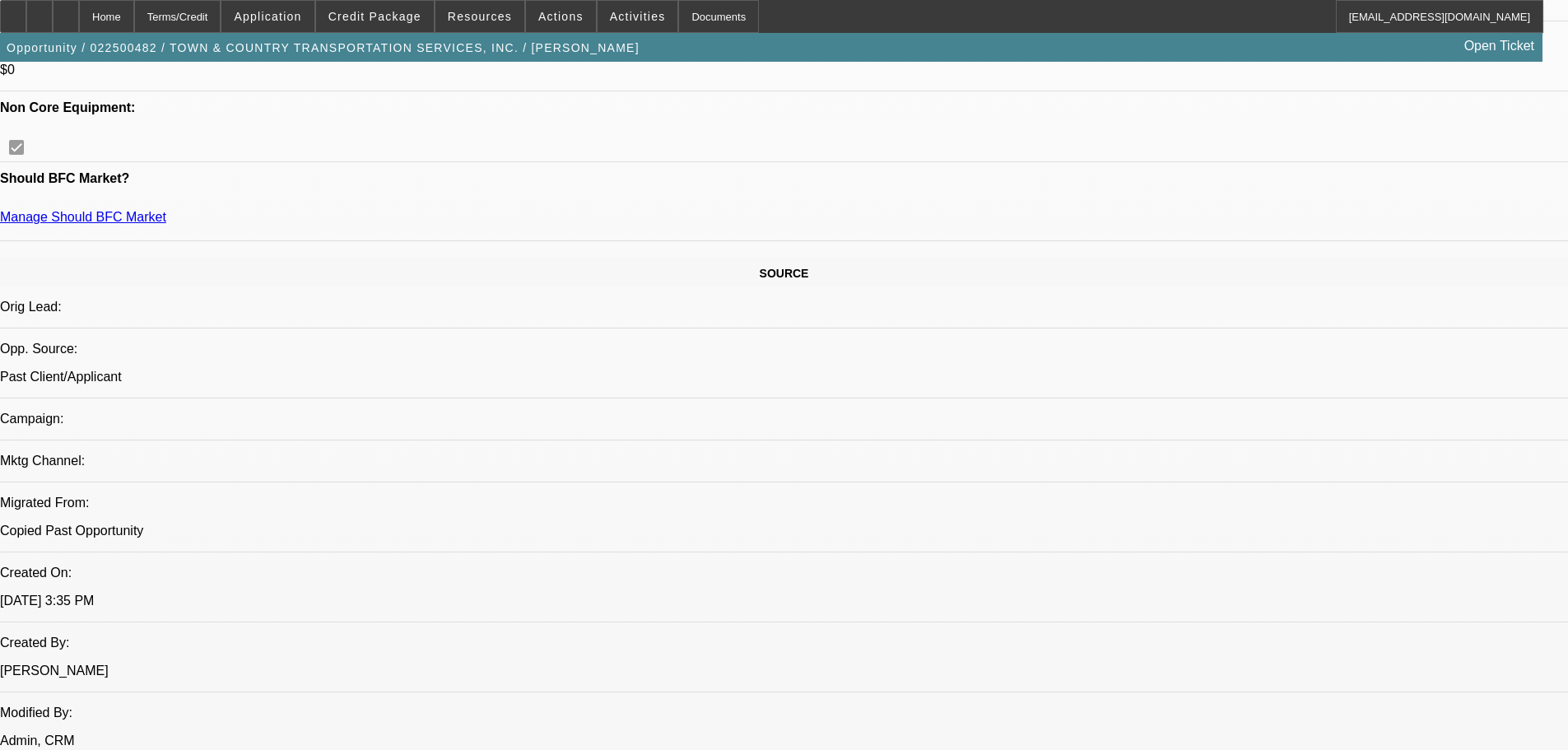
drag, startPoint x: 754, startPoint y: 613, endPoint x: 710, endPoint y: 375, distance: 242.0
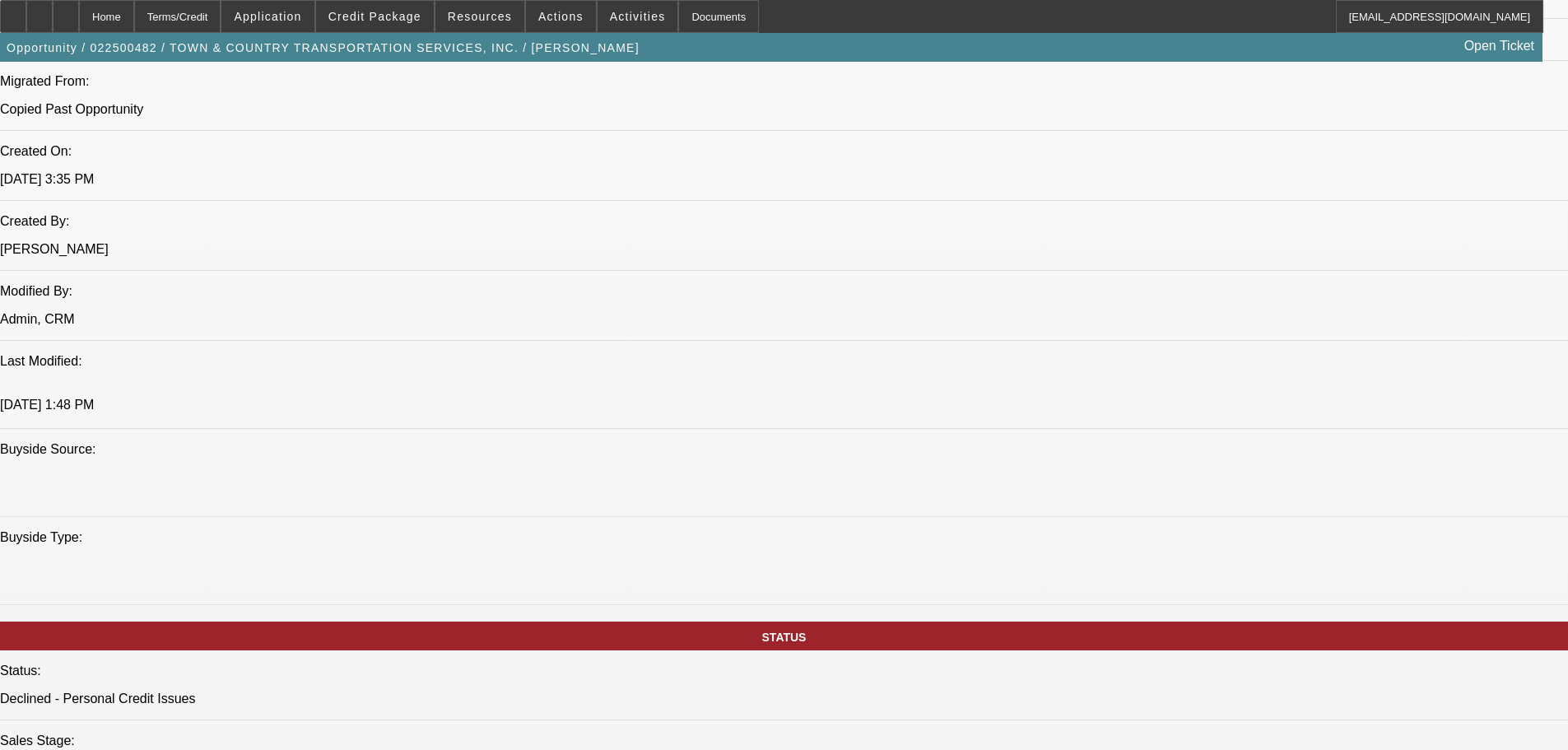
scroll to position [0, 0]
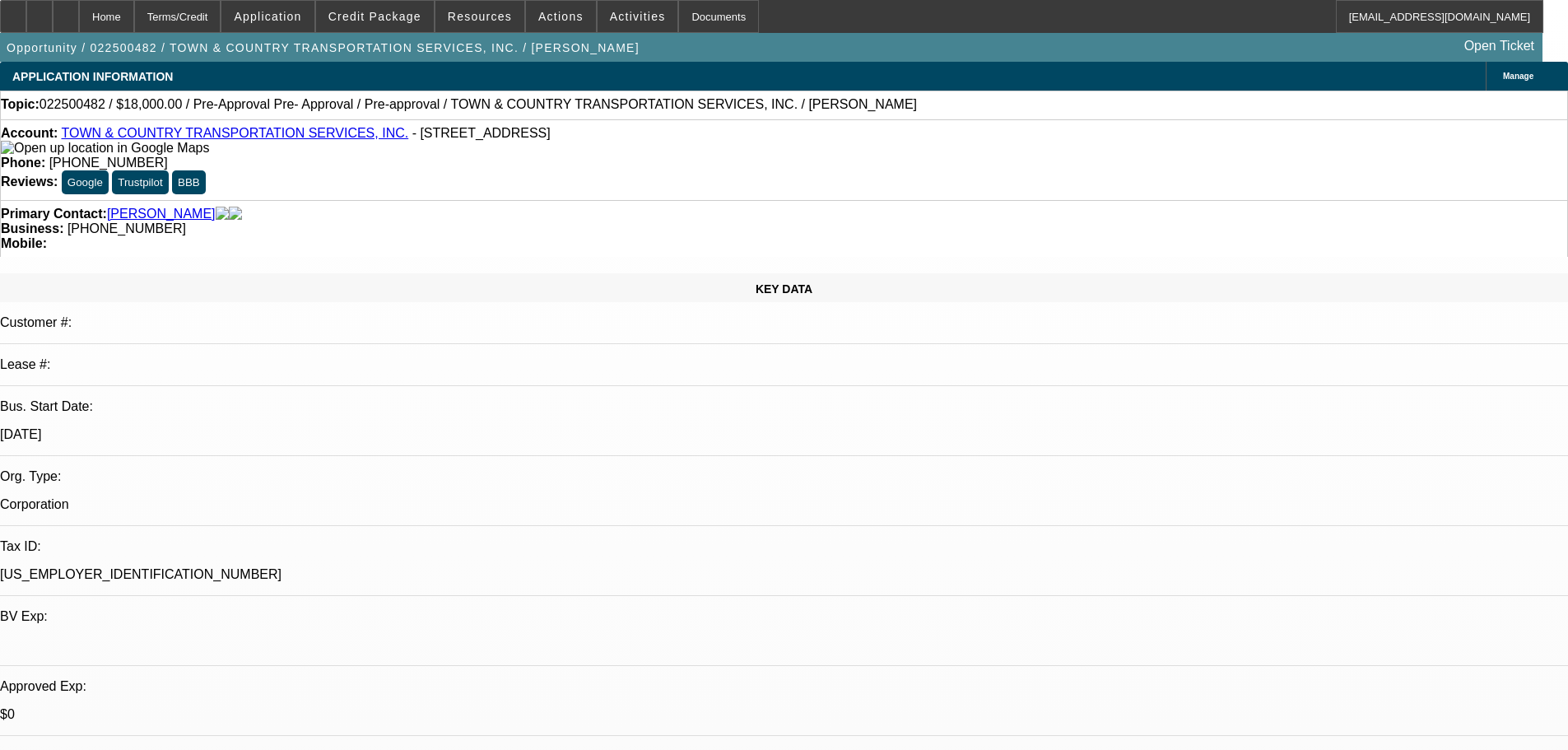
drag, startPoint x: 677, startPoint y: 524, endPoint x: 726, endPoint y: 185, distance: 342.5
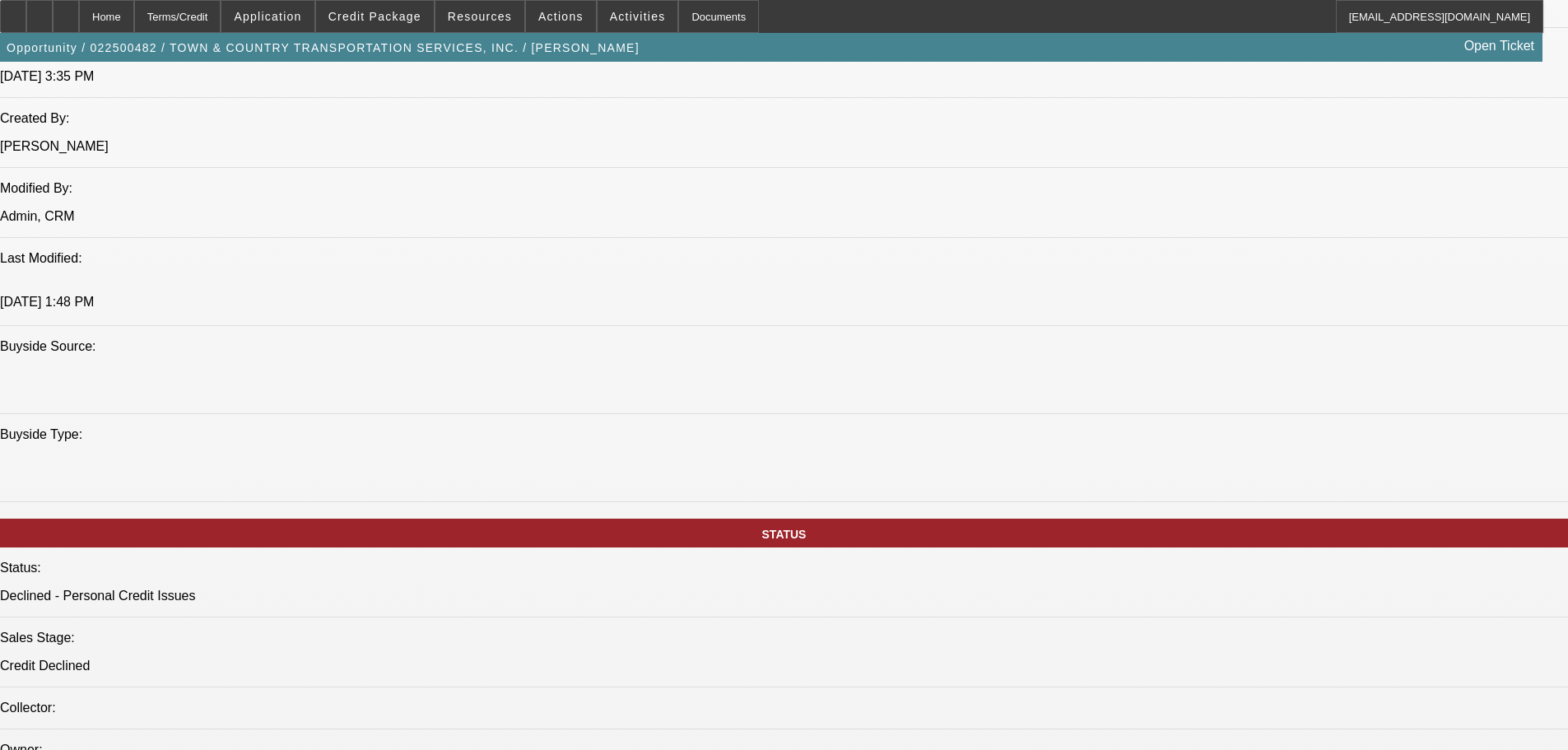
scroll to position [1317, 0]
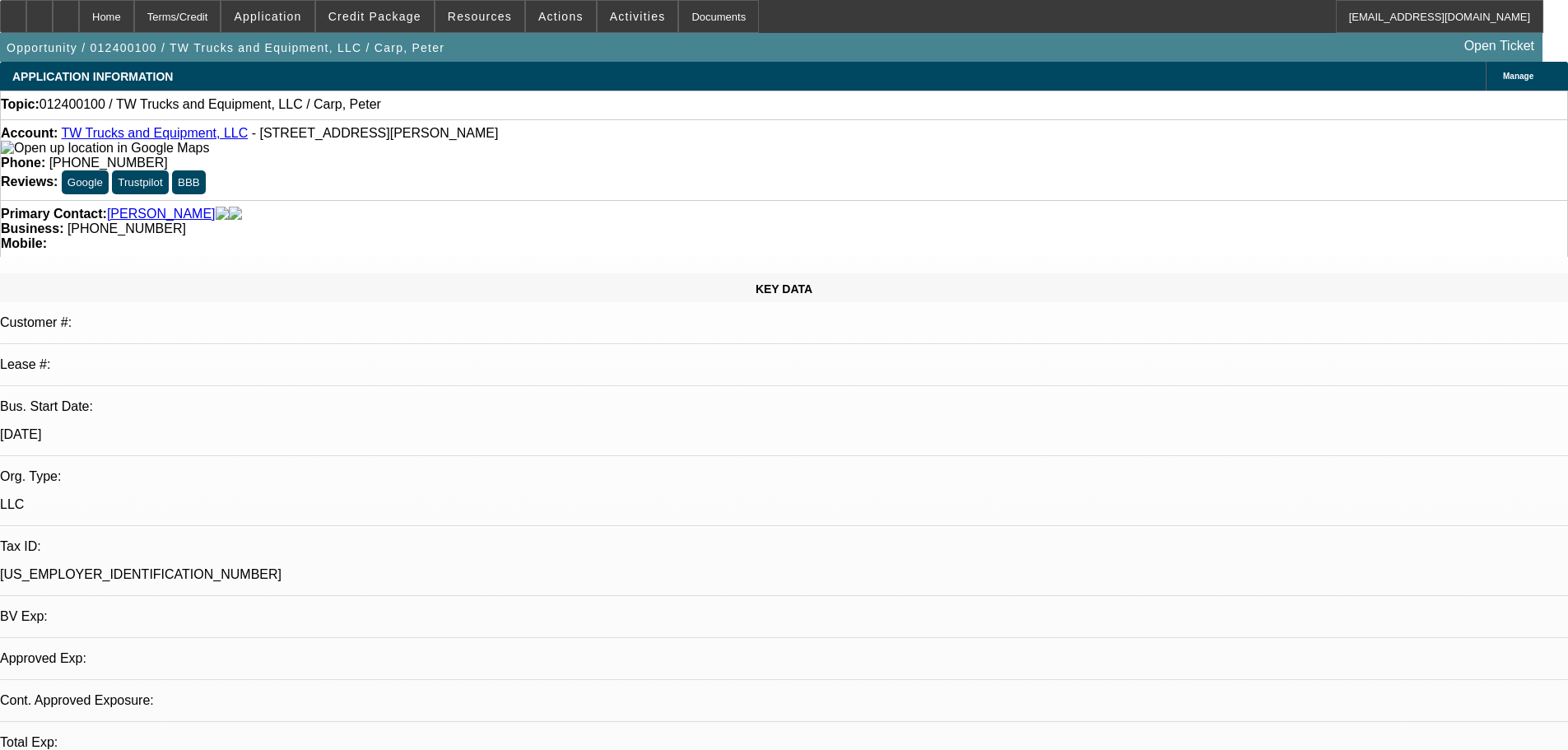
select select "0"
select select "2"
select select "0.1"
select select "4"
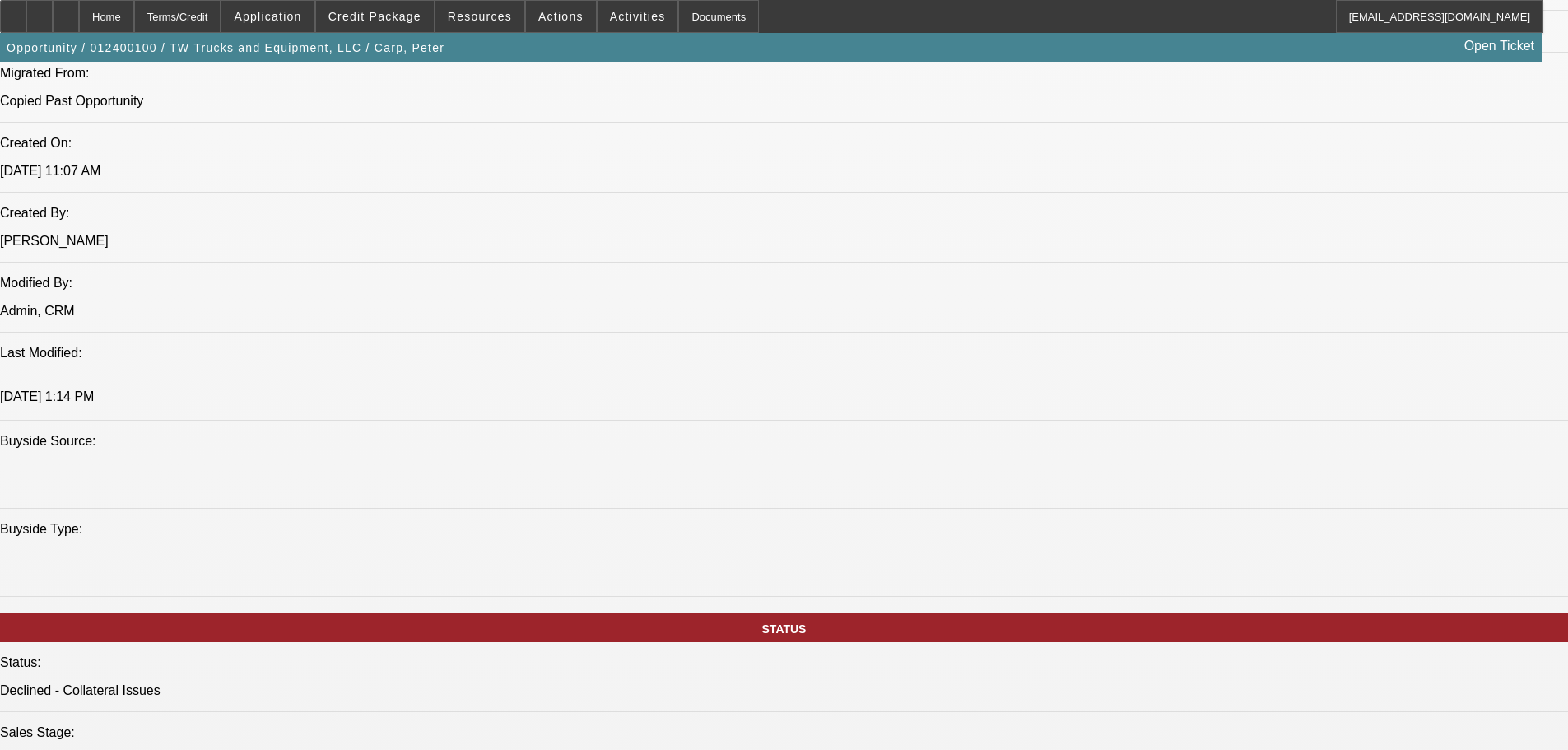
drag, startPoint x: 605, startPoint y: 462, endPoint x: 569, endPoint y: 448, distance: 38.6
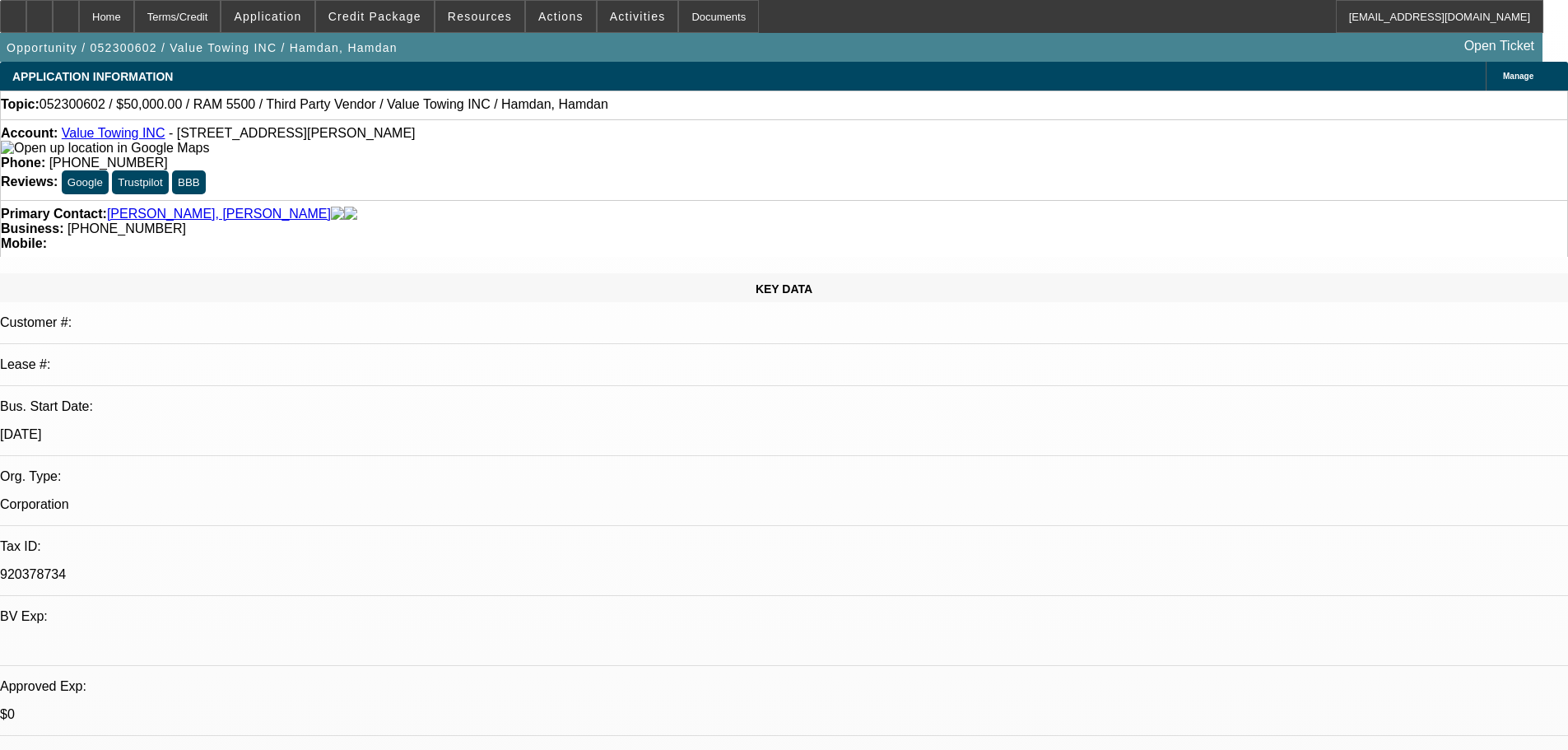
select select "0"
select select "3"
select select "2"
select select "0.1"
select select "4"
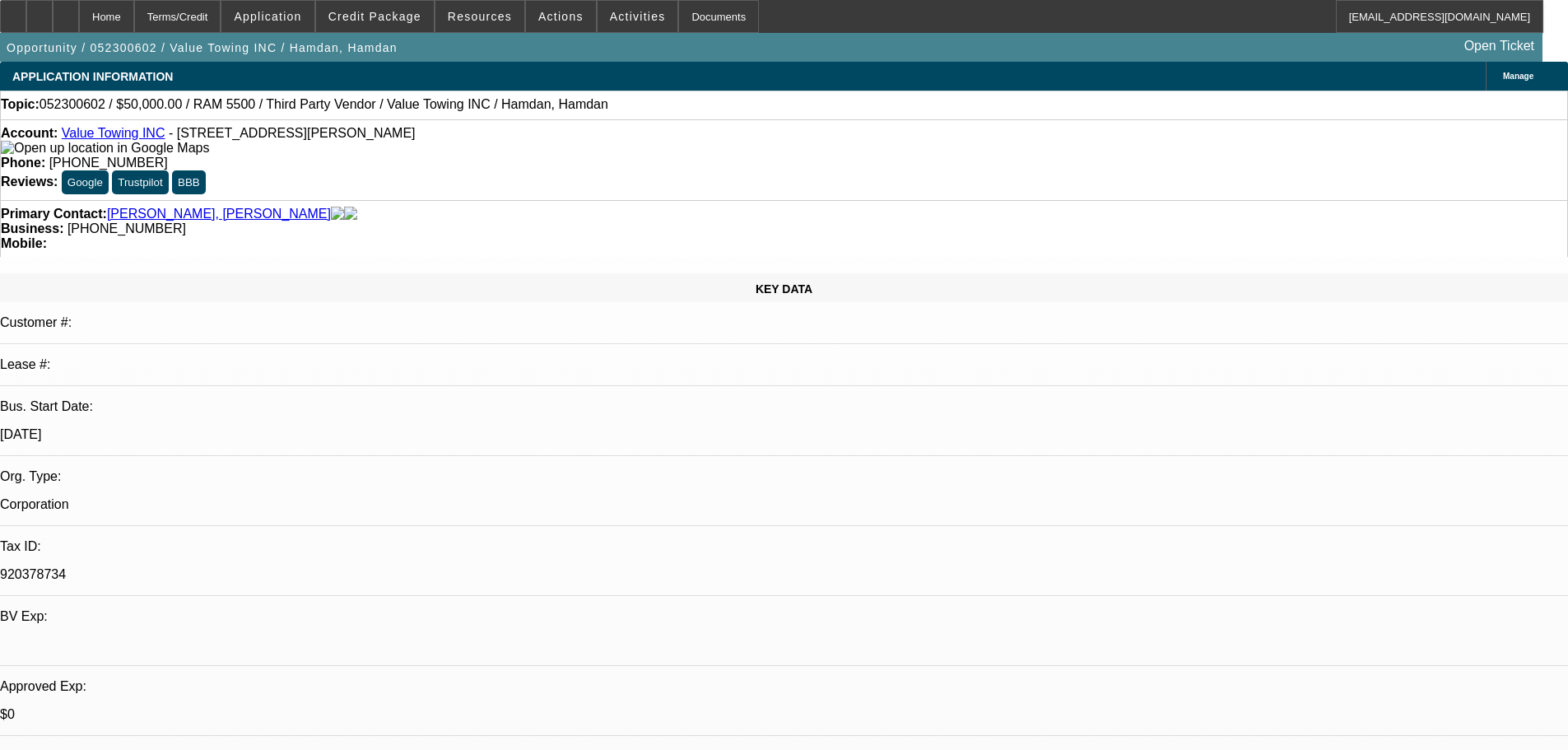
select select "0"
select select "3"
select select "2"
select select "0.1"
select select "4"
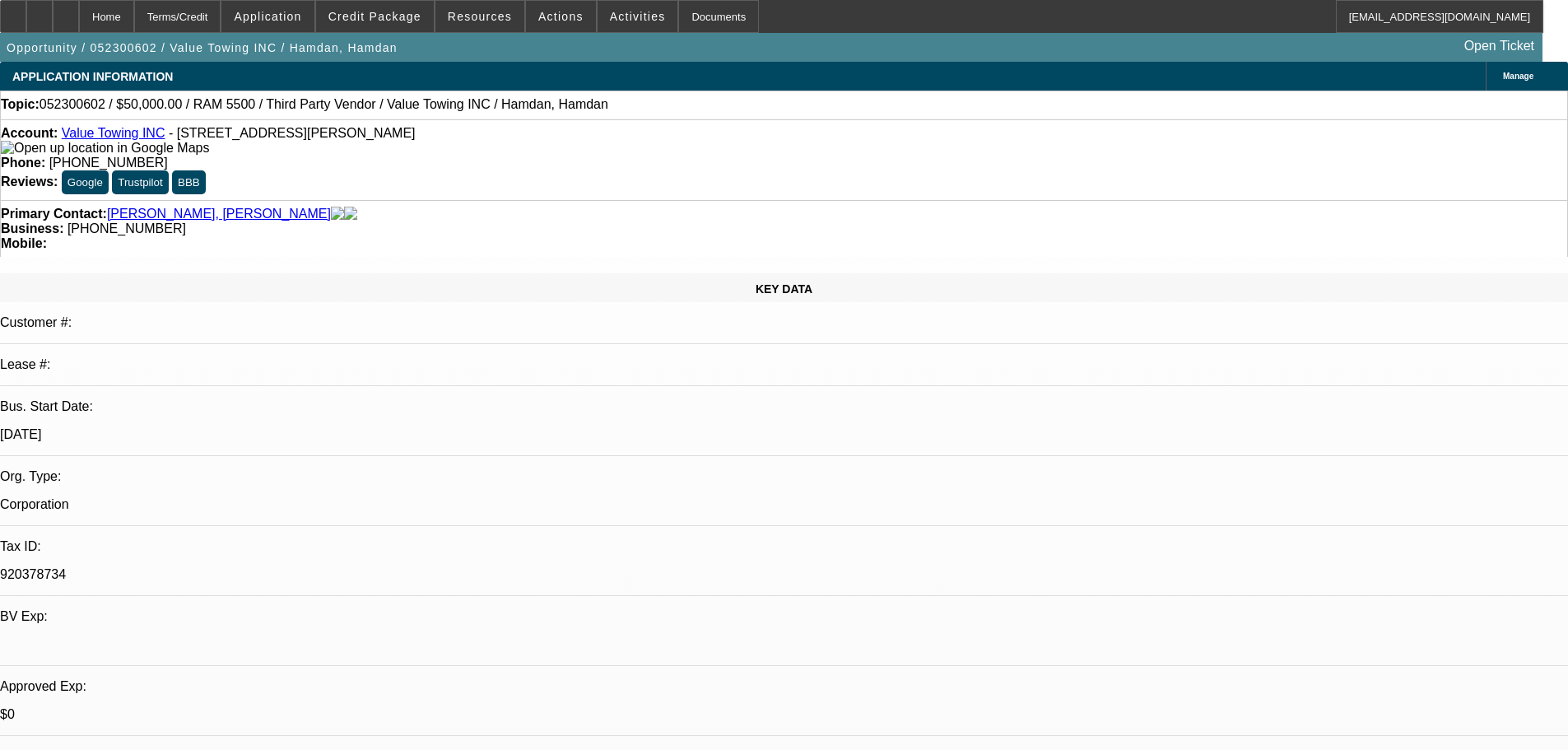
select select "0"
select select "3"
select select "2"
select select "0.1"
select select "4"
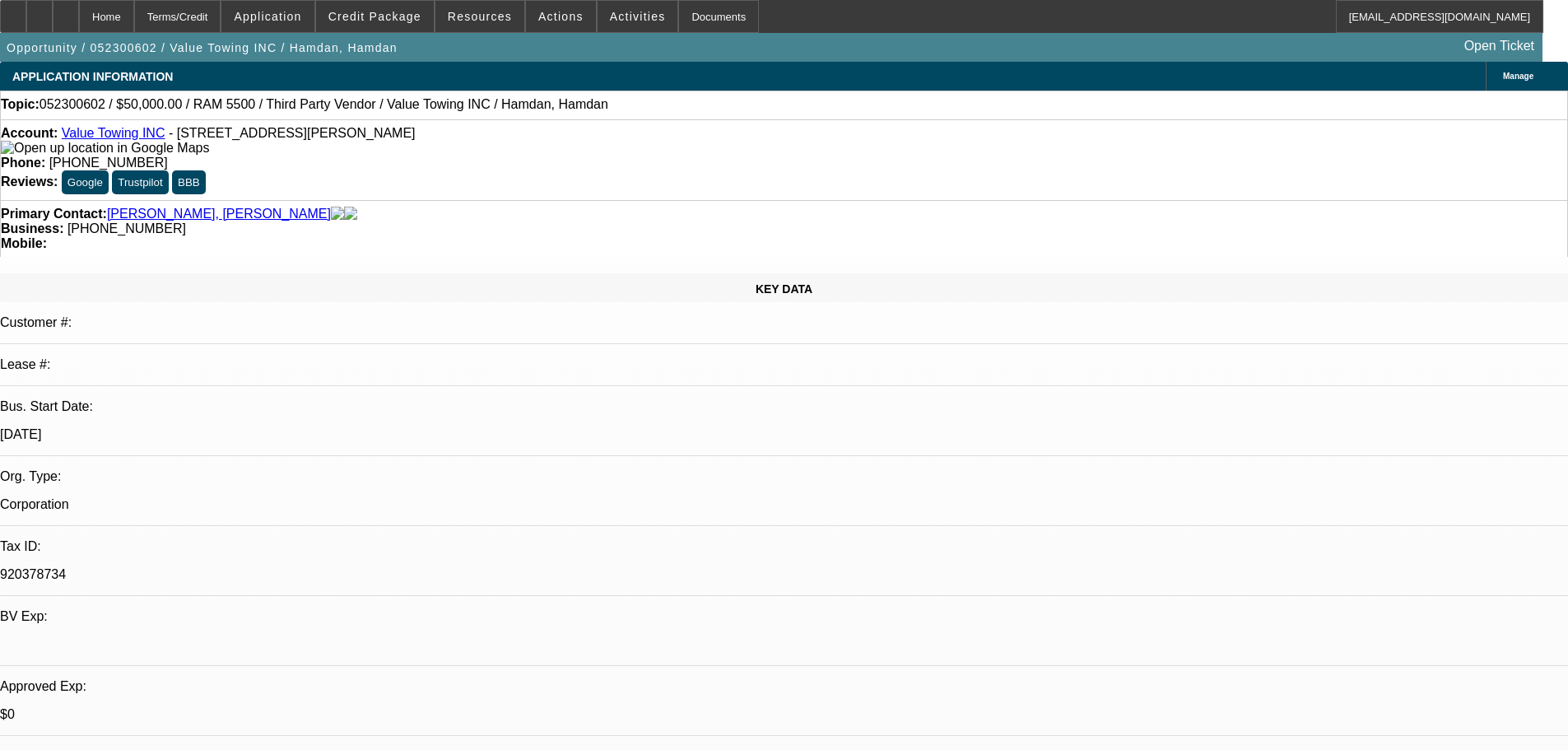
select select "0.15"
select select "3"
select select "2"
select select "0.1"
select select "4"
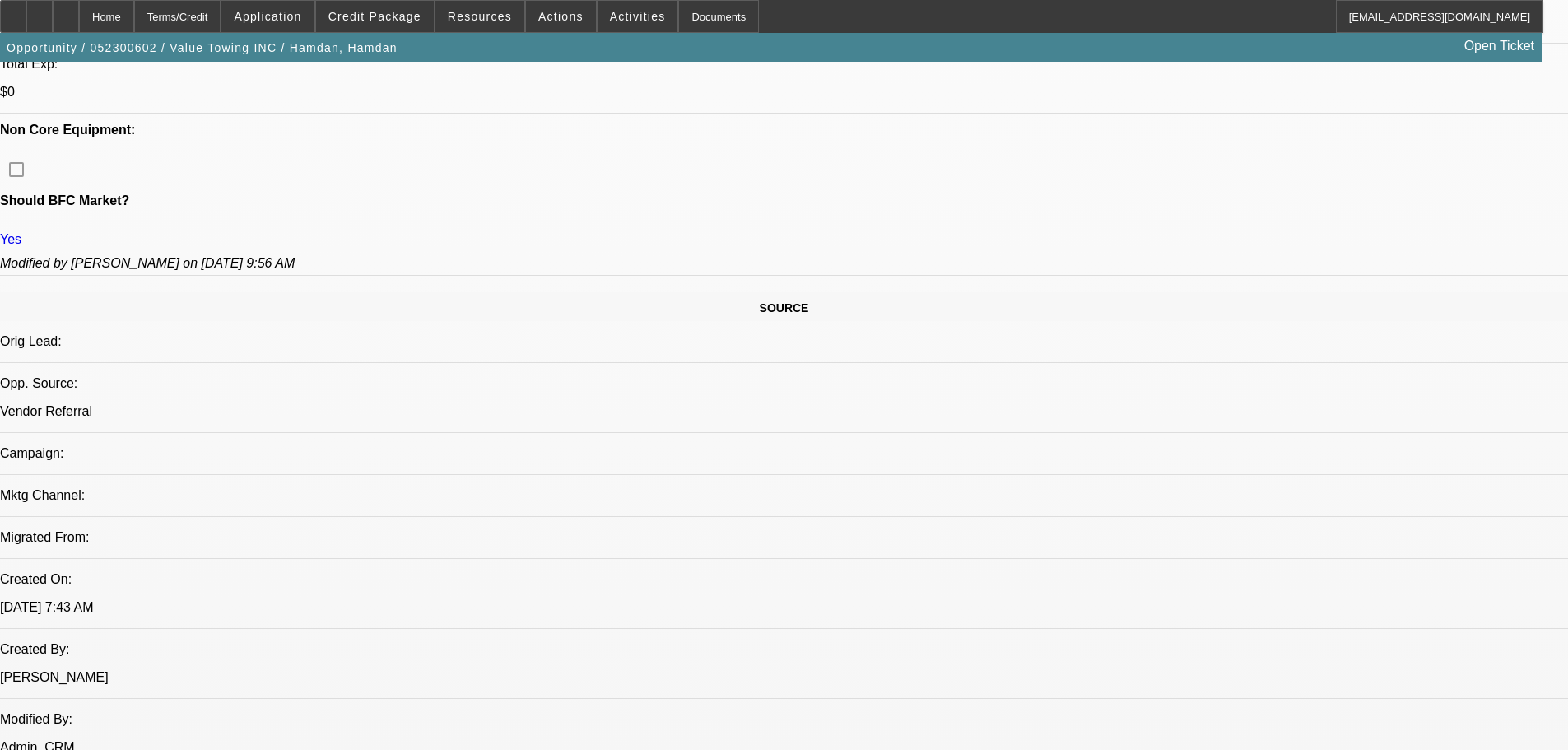
drag, startPoint x: 684, startPoint y: 571, endPoint x: 655, endPoint y: 615, distance: 52.7
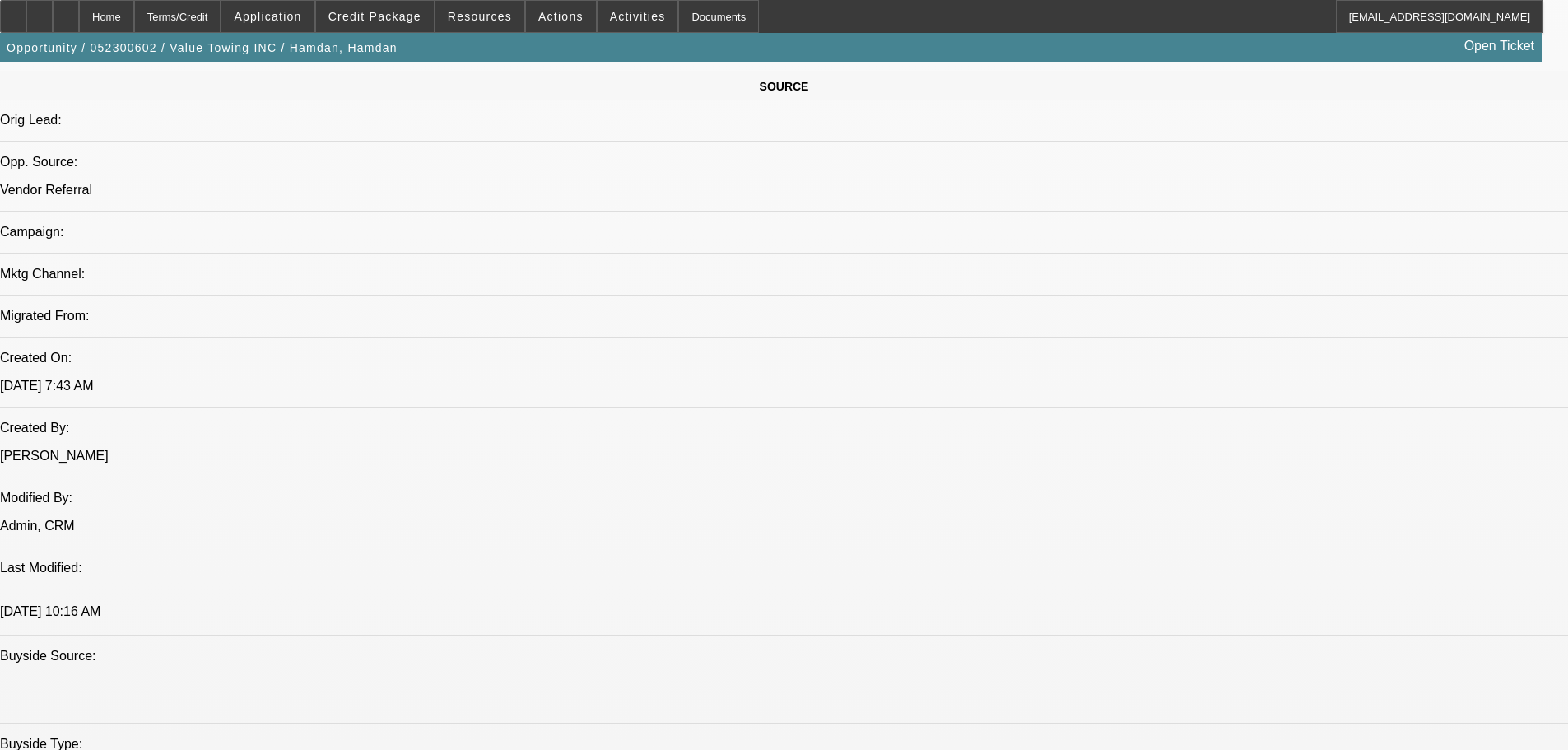
scroll to position [260, 0]
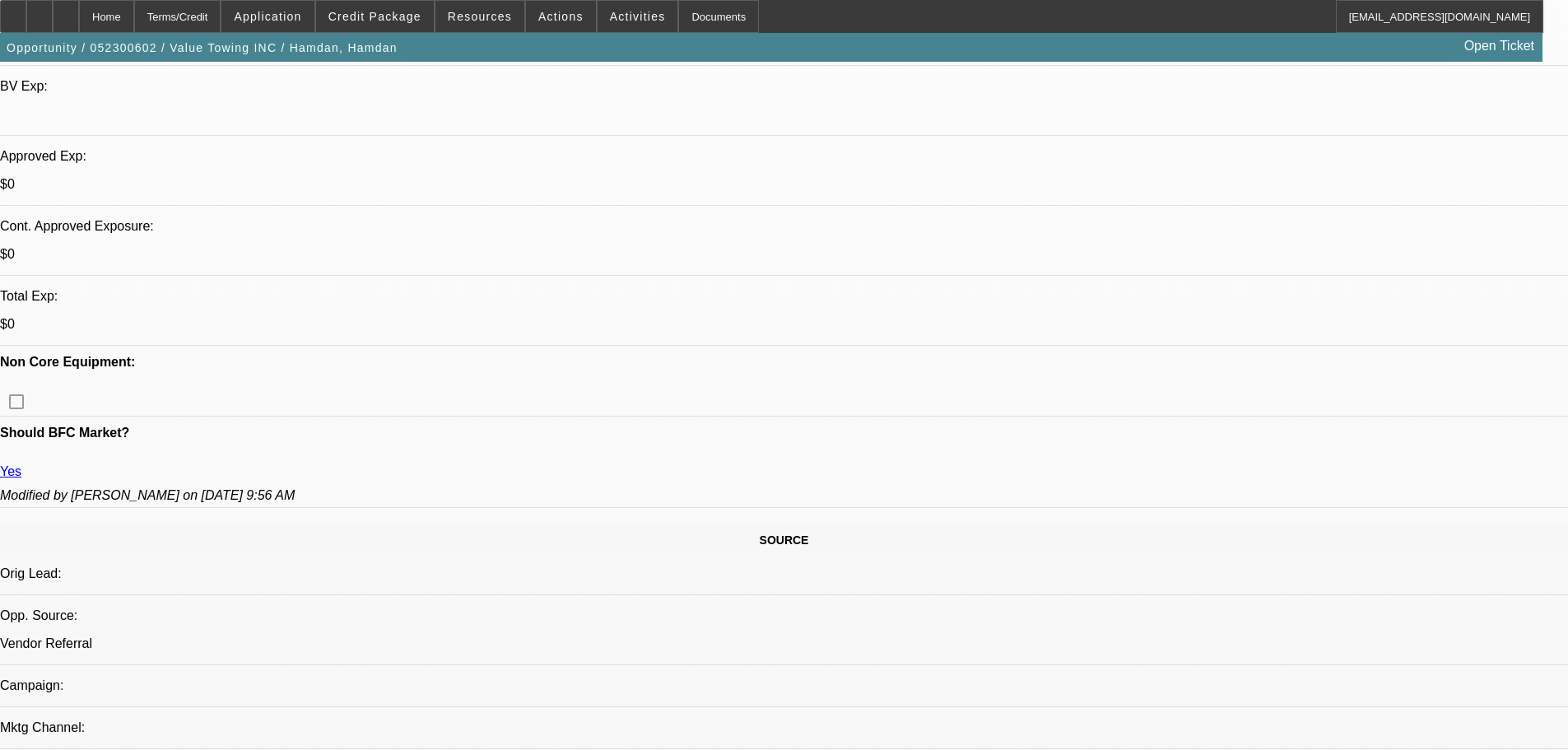
drag, startPoint x: 593, startPoint y: 594, endPoint x: 607, endPoint y: 376, distance: 218.4
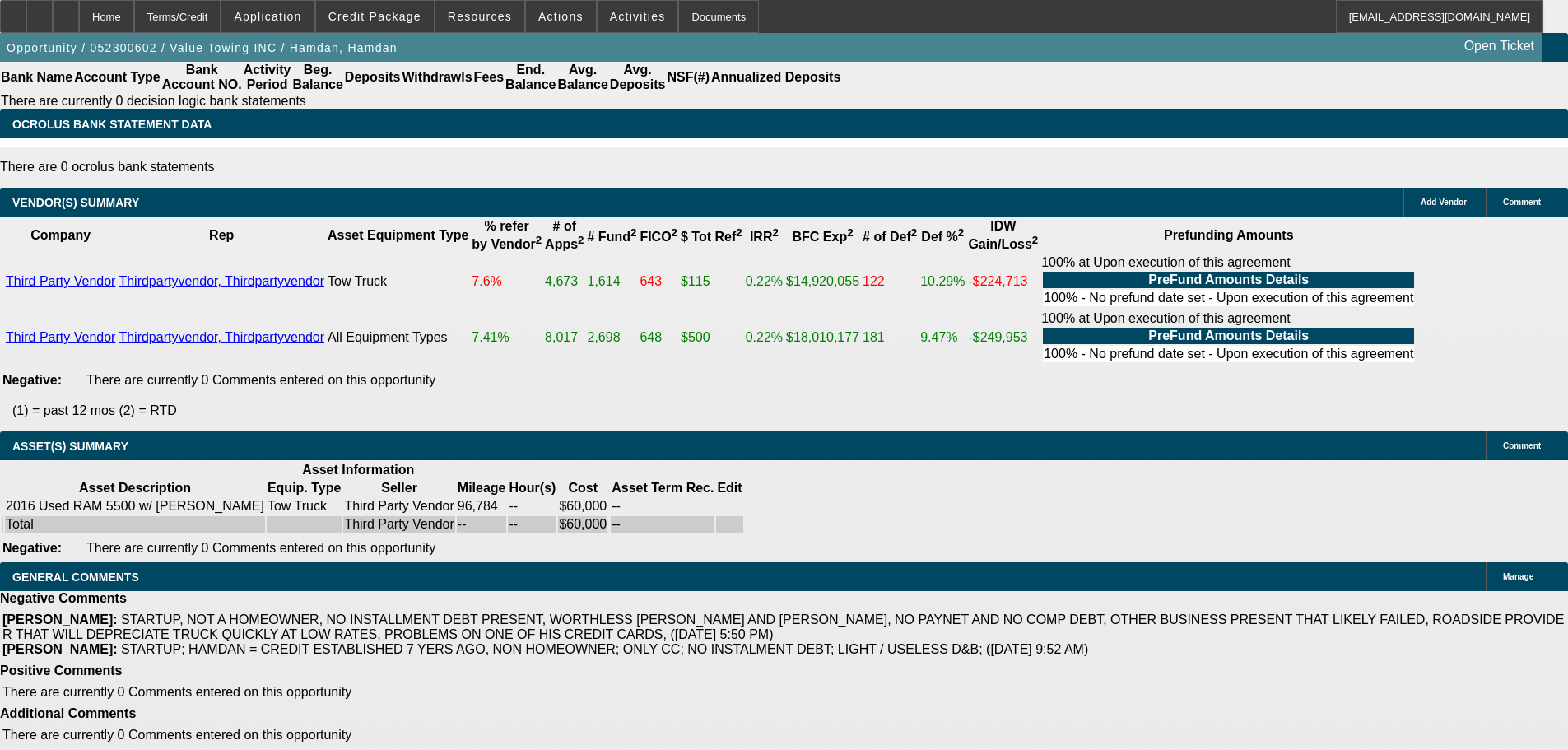
drag, startPoint x: 579, startPoint y: 423, endPoint x: 580, endPoint y: 658, distance: 235.0
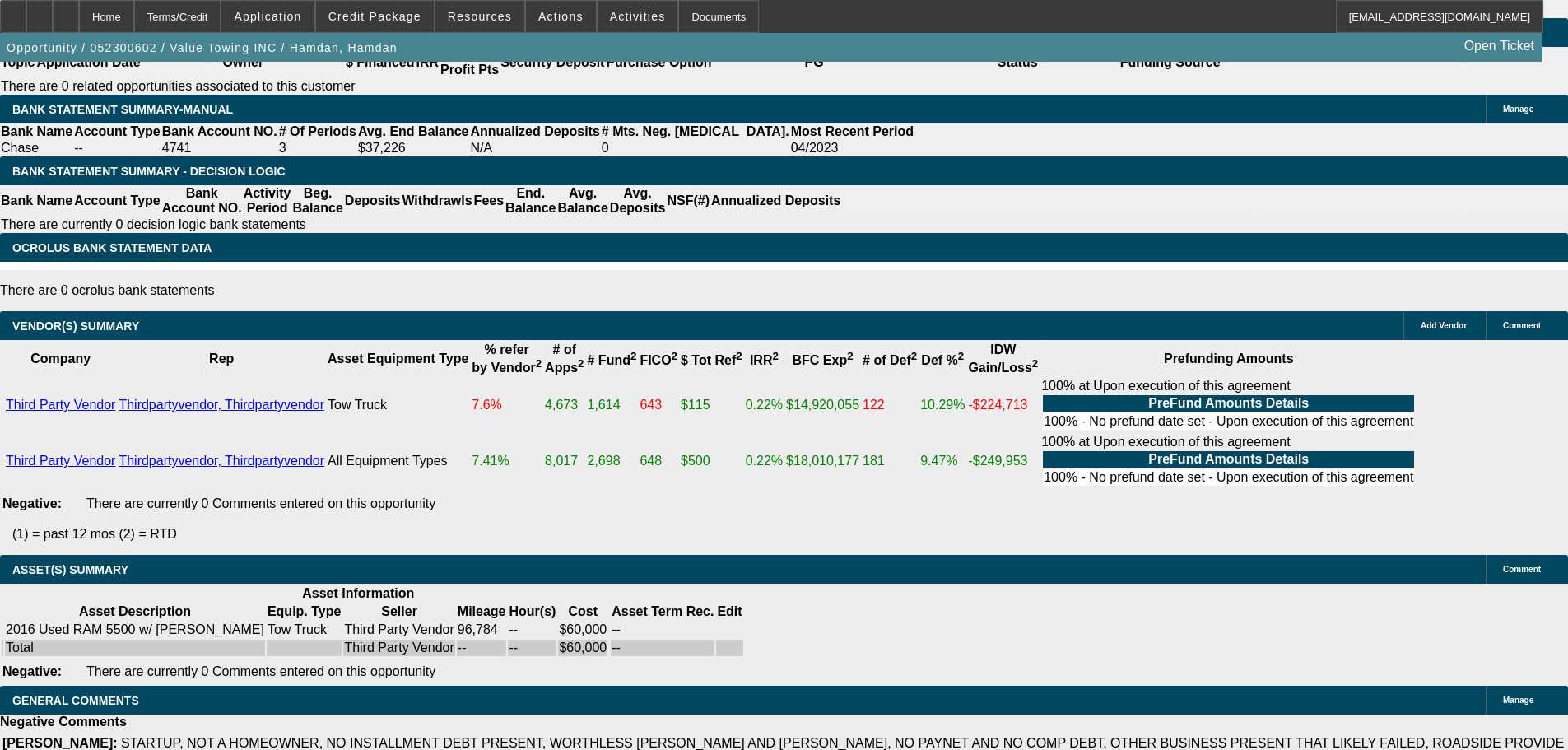
scroll to position [2235, 0]
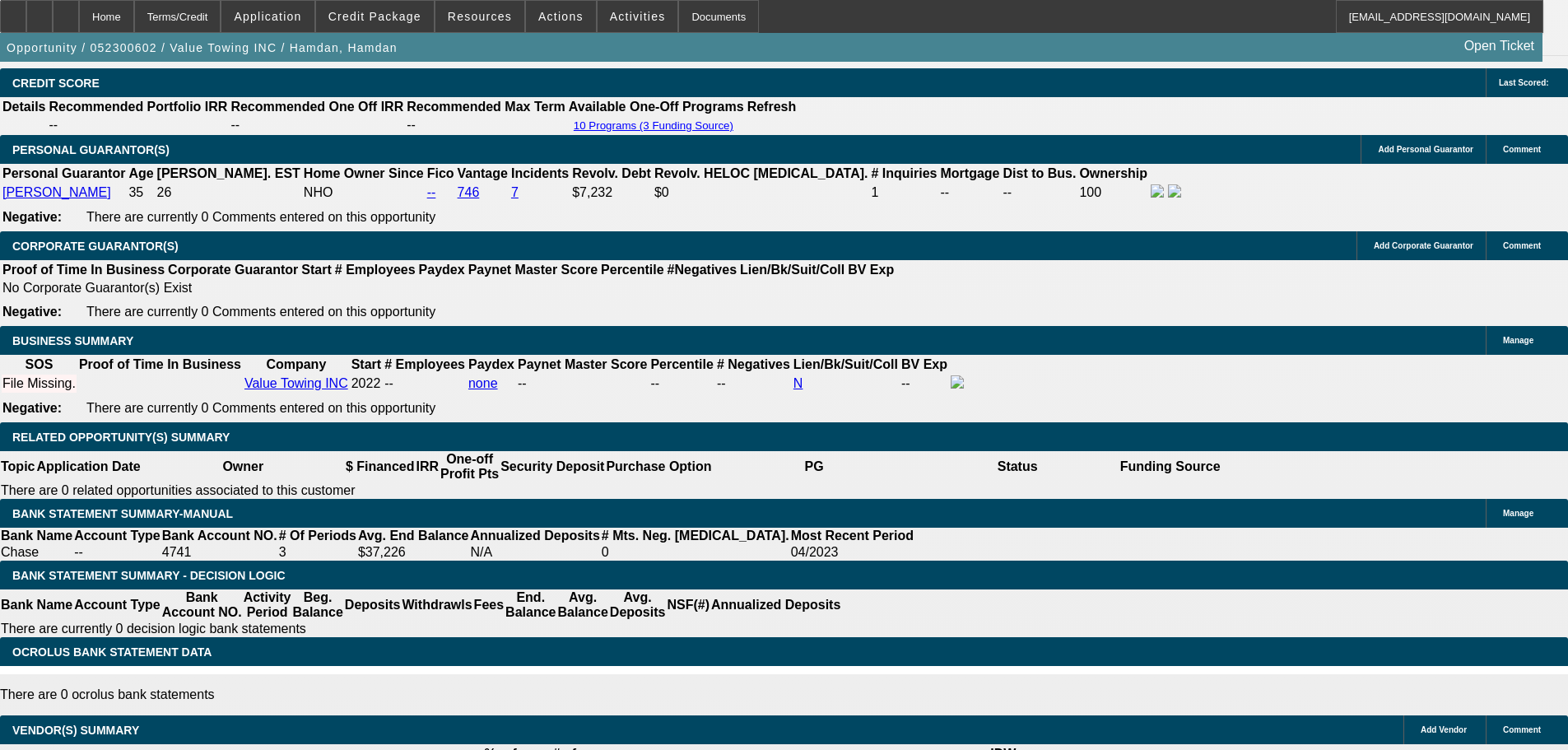
drag, startPoint x: 609, startPoint y: 502, endPoint x: 587, endPoint y: 372, distance: 131.8
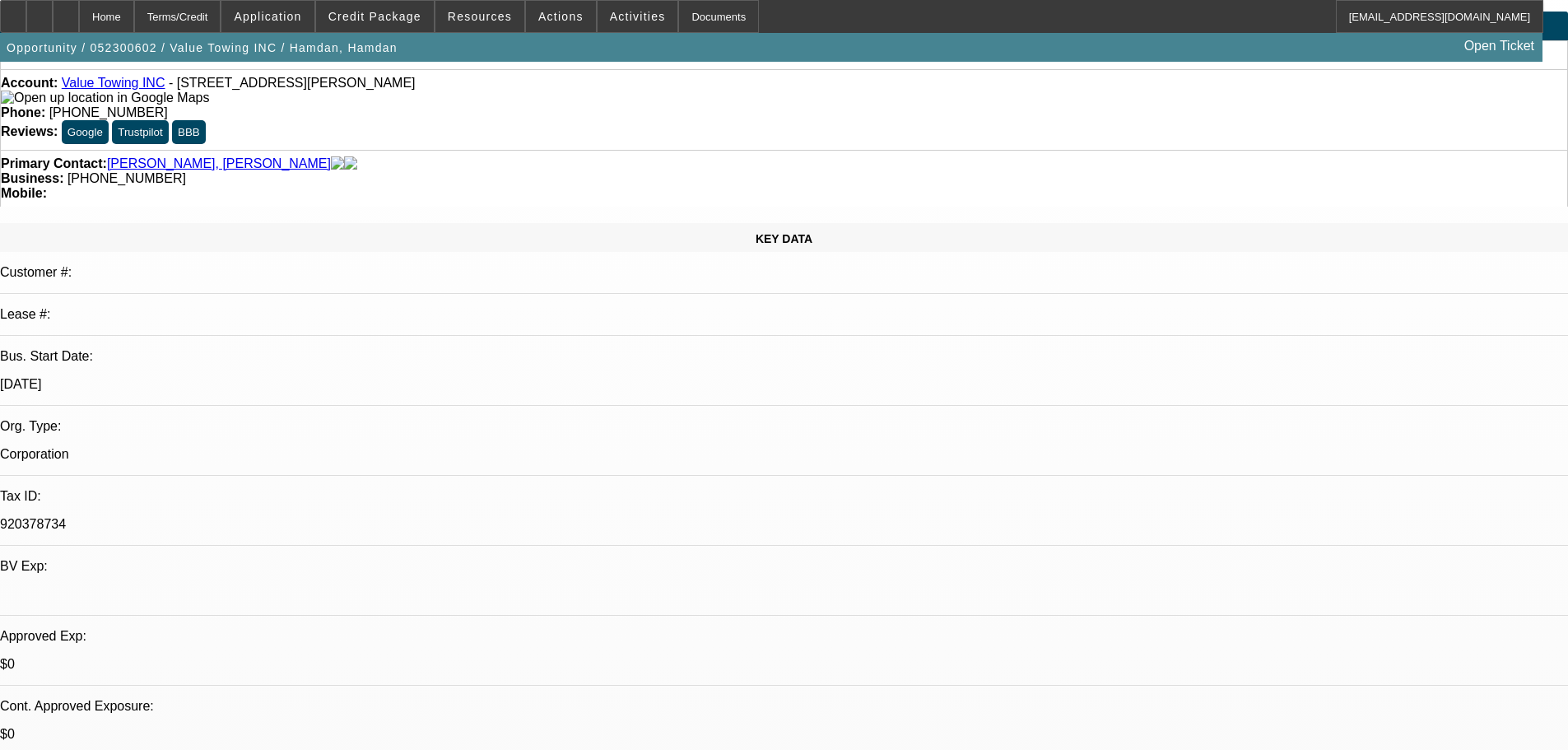
scroll to position [0, 0]
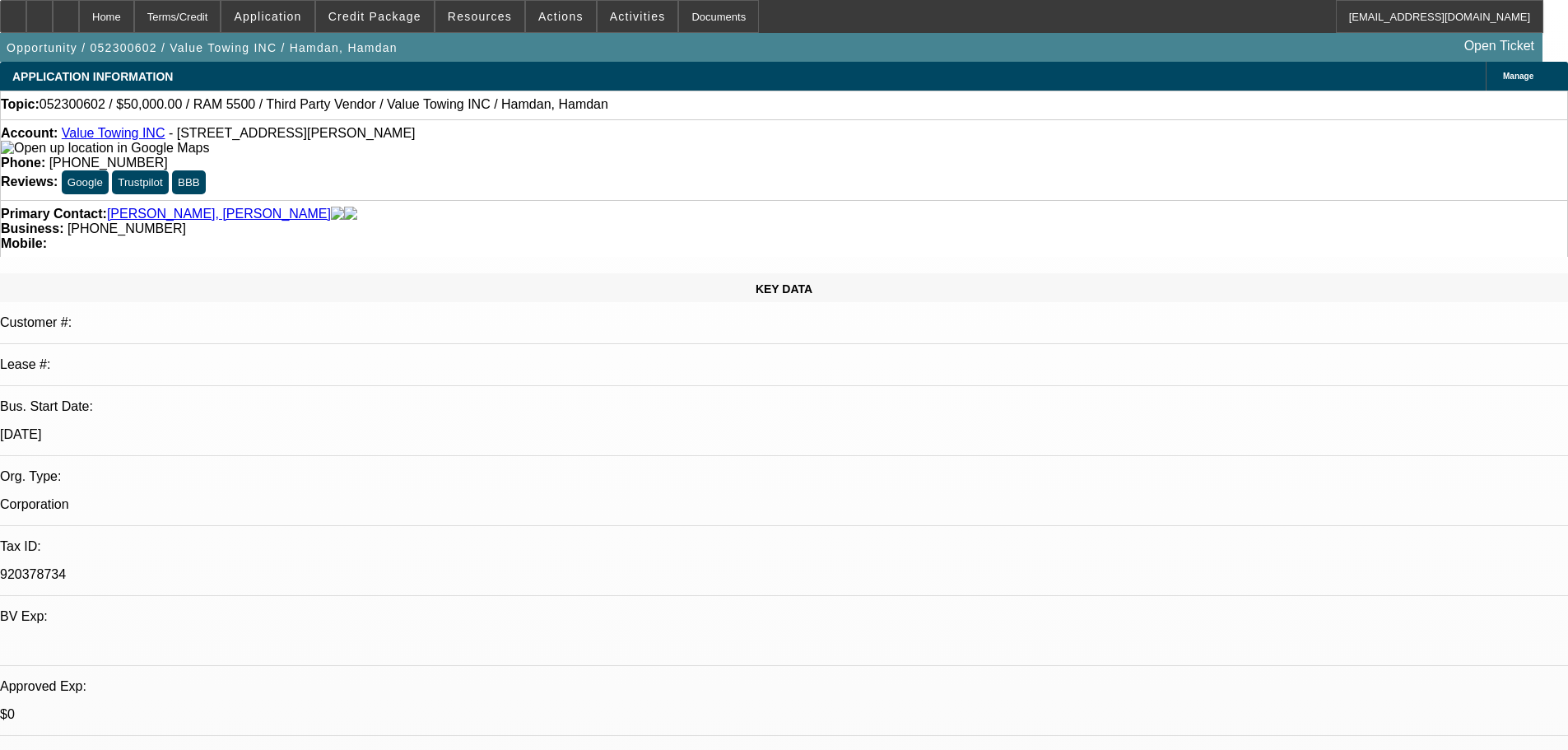
drag, startPoint x: 624, startPoint y: 355, endPoint x: 631, endPoint y: 251, distance: 104.2
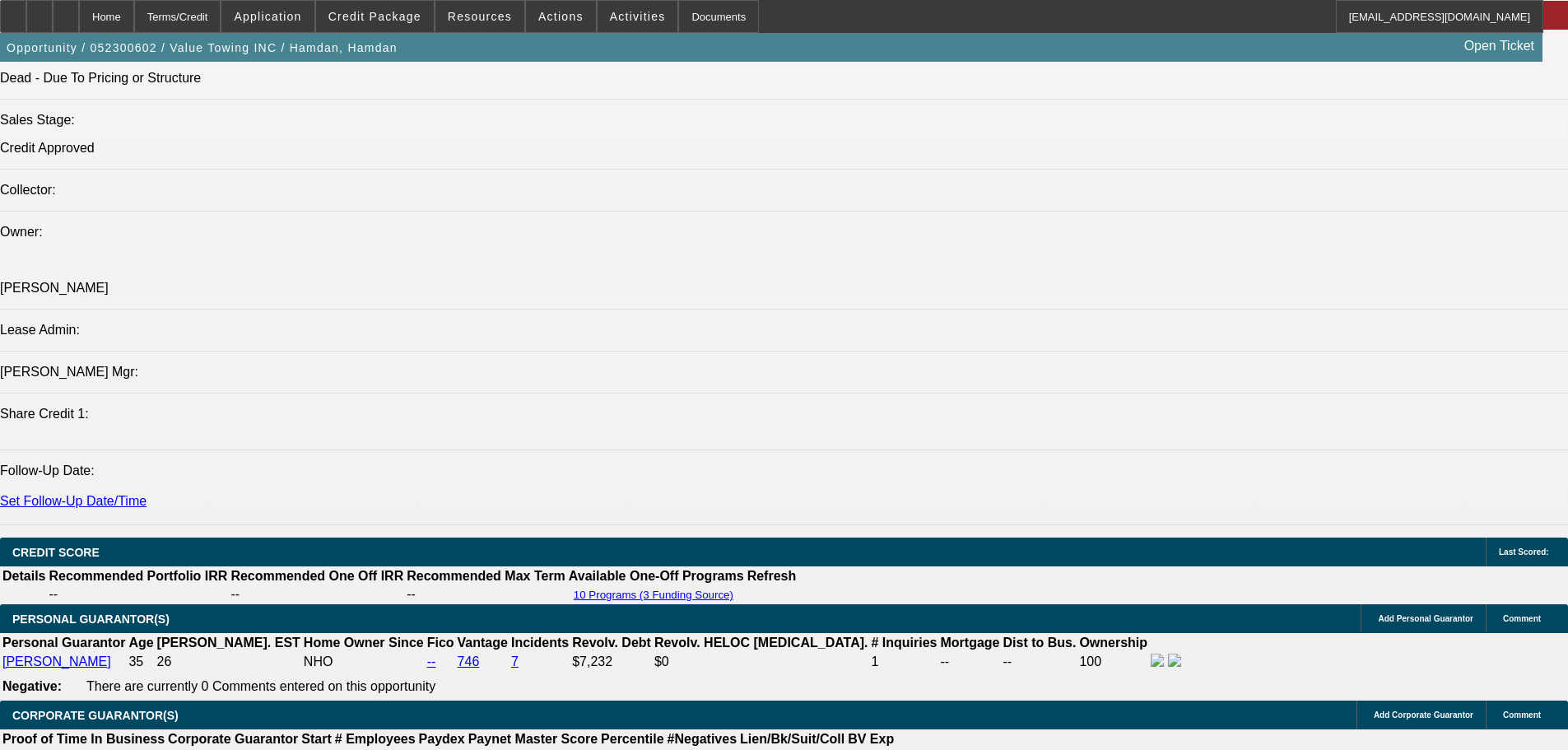
scroll to position [2058, 0]
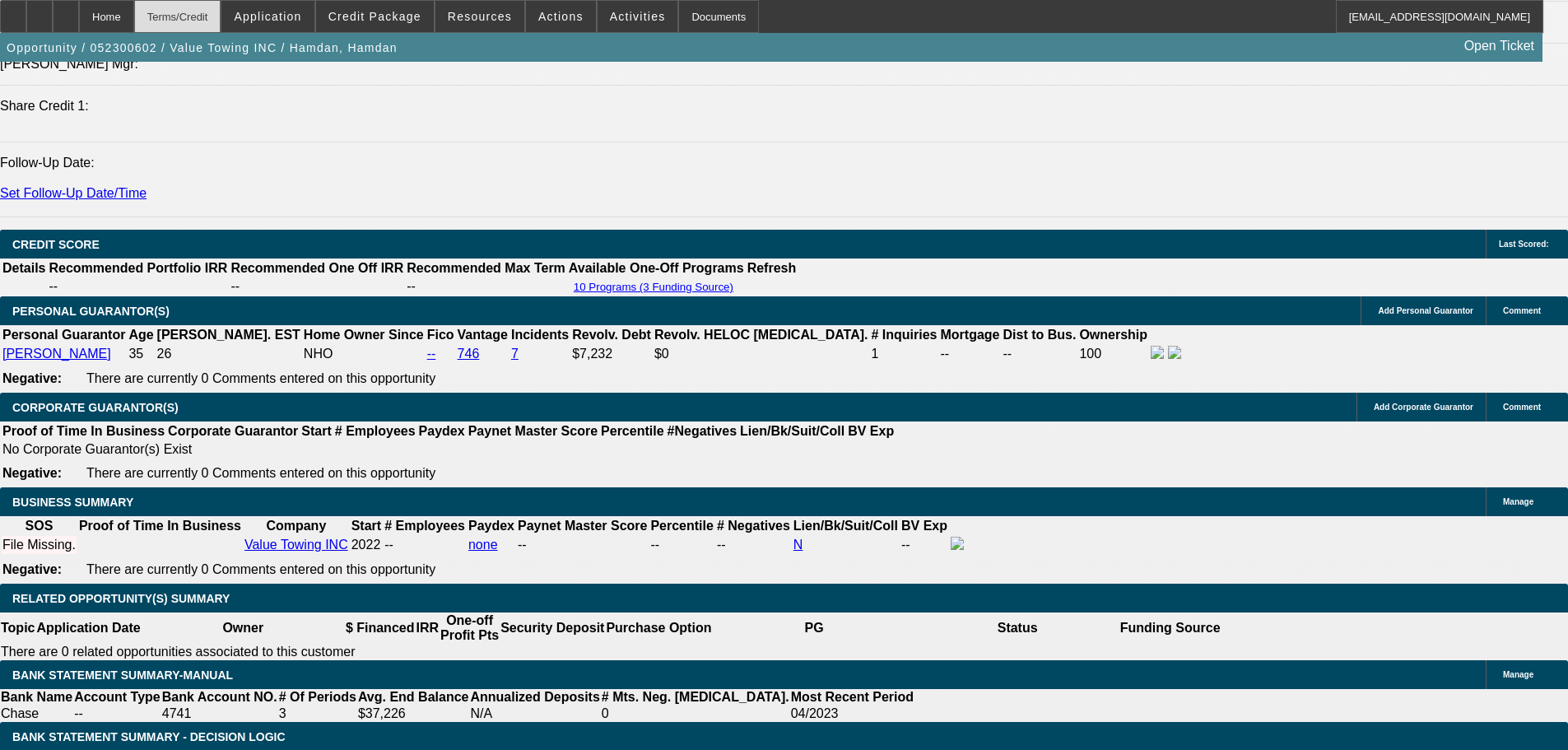
scroll to position [2223, 0]
